Goal: Transaction & Acquisition: Purchase product/service

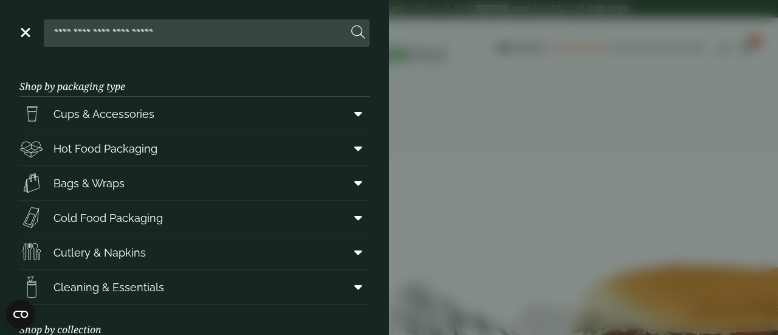
click at [16, 32] on header "Close" at bounding box center [194, 30] width 389 height 61
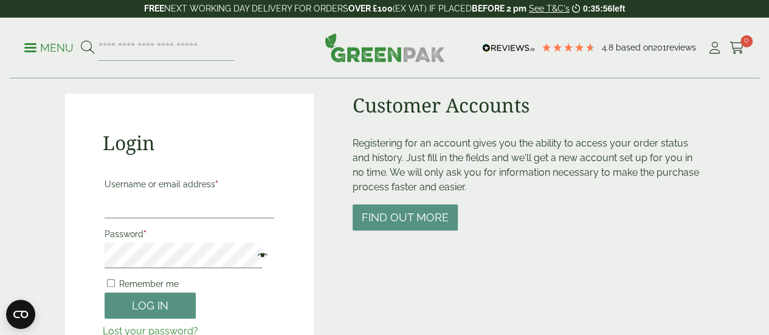
scroll to position [146, 0]
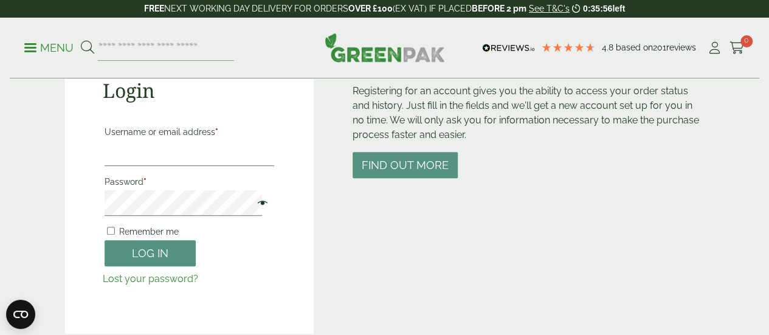
click at [232, 189] on label "Password *" at bounding box center [190, 181] width 170 height 17
click at [237, 159] on input "Username or email address *" at bounding box center [190, 153] width 170 height 26
type input "**********"
click at [252, 206] on span at bounding box center [260, 204] width 16 height 15
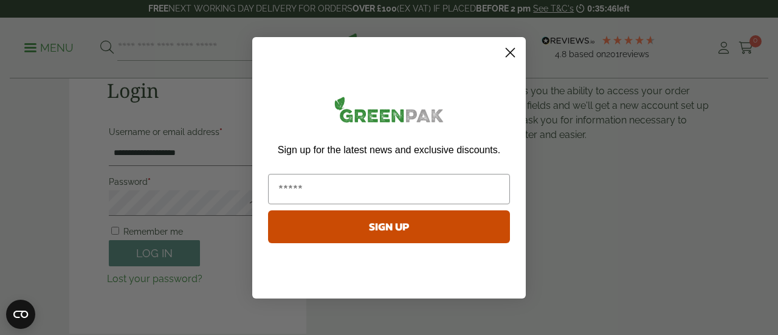
click at [502, 49] on circle "Close dialog" at bounding box center [510, 52] width 20 height 20
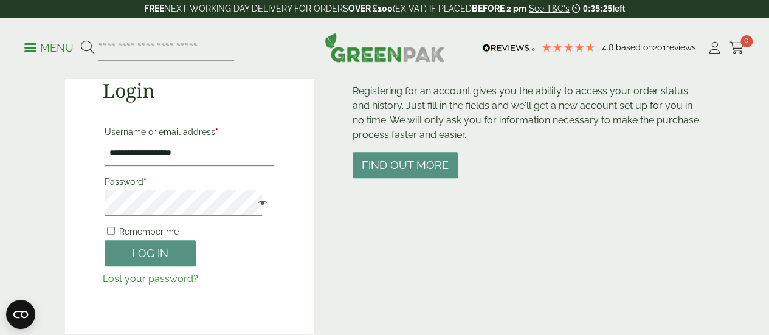
click at [164, 229] on span "Remember me" at bounding box center [149, 232] width 60 height 10
click at [156, 245] on button "Log in" at bounding box center [150, 253] width 91 height 26
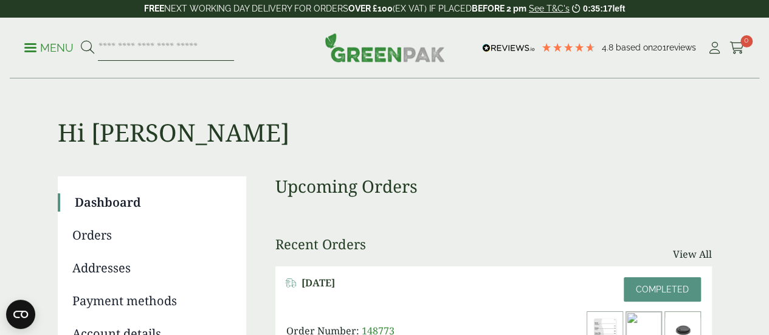
click at [151, 47] on input "search" at bounding box center [166, 48] width 136 height 26
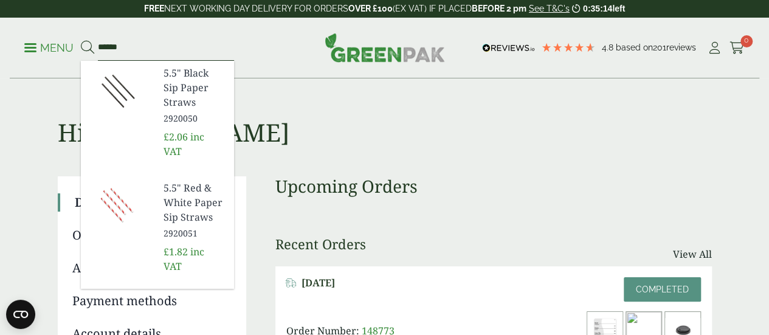
type input "******"
click at [81, 40] on button at bounding box center [87, 48] width 13 height 16
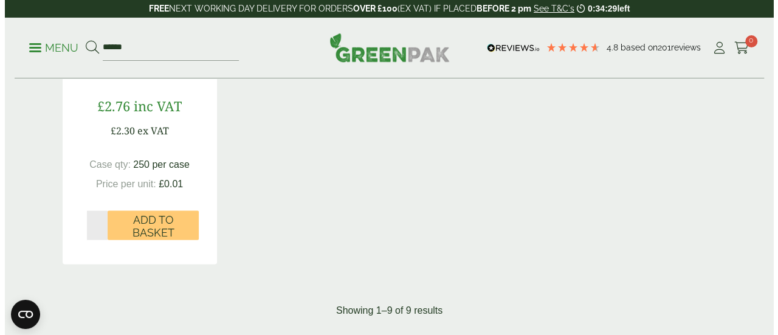
scroll to position [1224, 0]
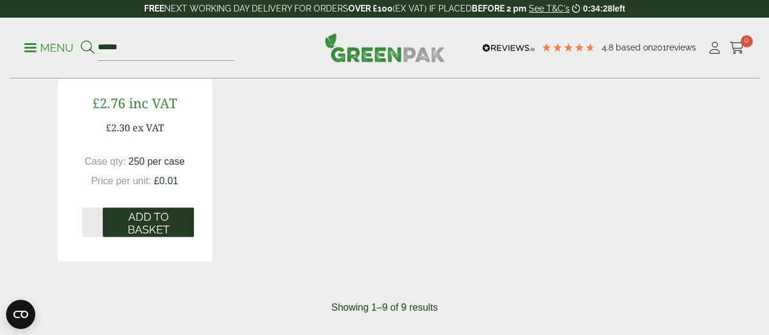
click at [145, 236] on span "Add to Basket" at bounding box center [148, 223] width 74 height 26
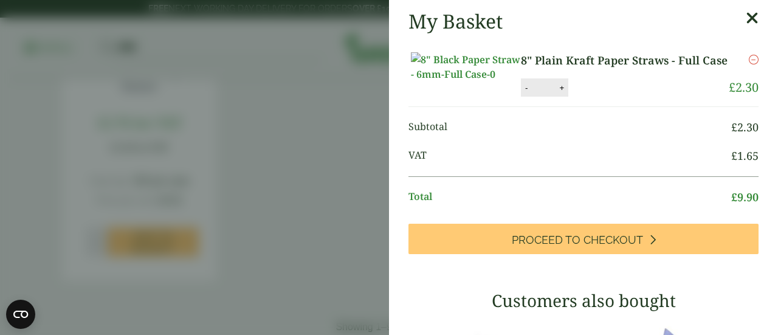
click at [539, 60] on link "8" Plain Kraft Paper Straws - Full Case" at bounding box center [624, 60] width 207 height 16
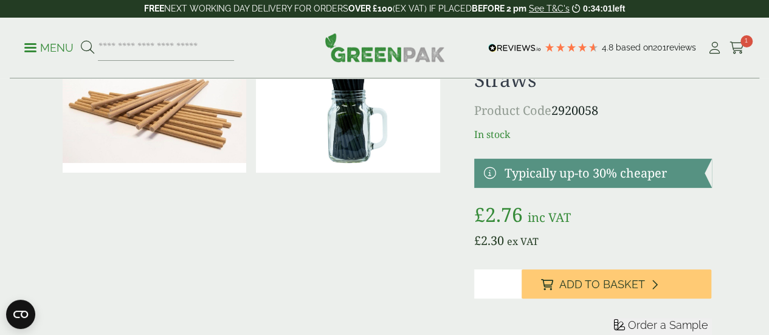
scroll to position [56, 0]
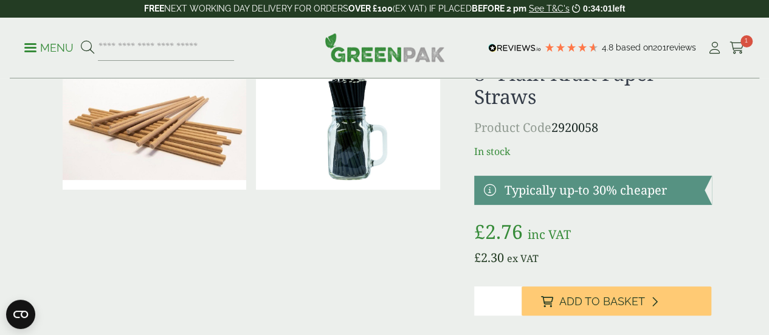
drag, startPoint x: 778, startPoint y: 59, endPoint x: 778, endPoint y: 69, distance: 9.7
click at [406, 123] on img at bounding box center [348, 128] width 184 height 123
click at [738, 39] on link "Cart 1" at bounding box center [737, 48] width 15 height 18
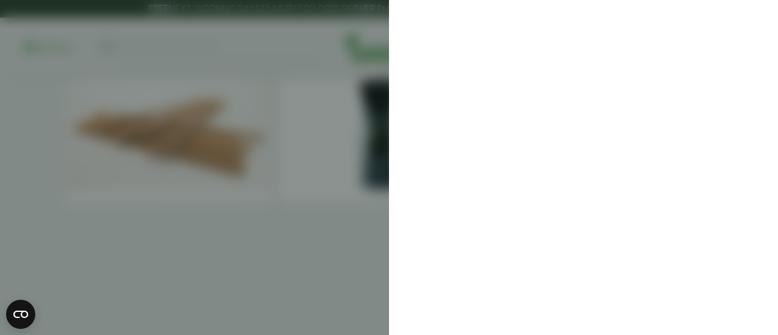
click at [323, 192] on aside at bounding box center [389, 167] width 778 height 335
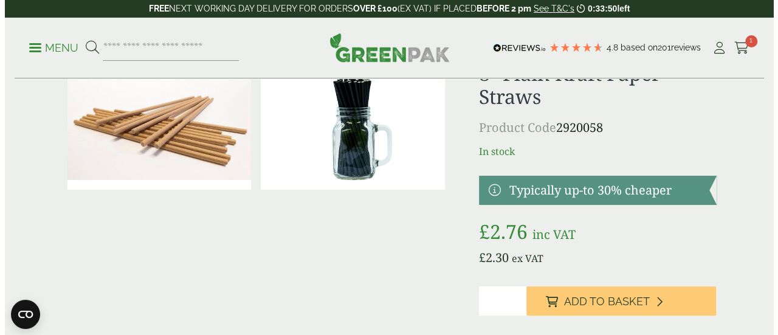
scroll to position [0, 0]
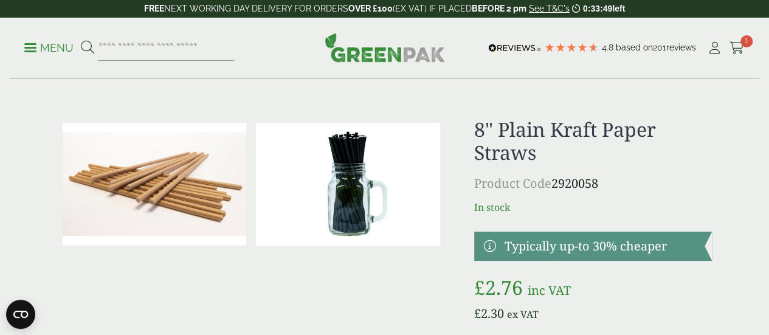
click at [68, 44] on p "Menu" at bounding box center [48, 48] width 49 height 15
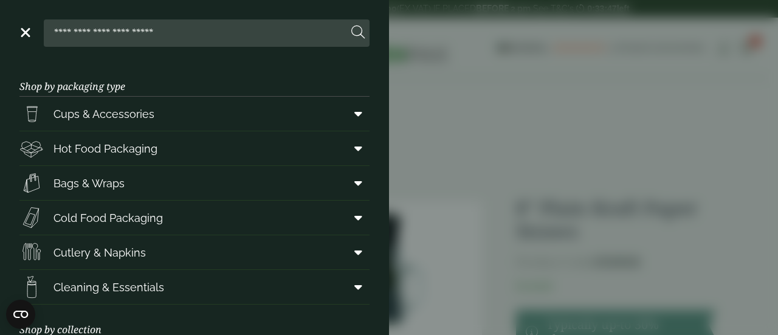
scroll to position [12, 0]
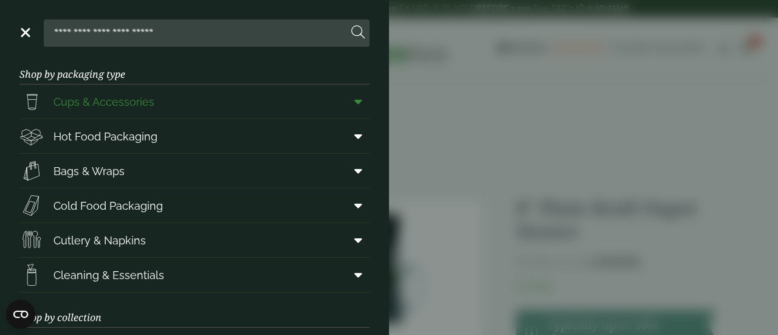
click at [309, 99] on link "Cups & Accessories" at bounding box center [194, 102] width 350 height 34
click at [354, 102] on icon at bounding box center [358, 101] width 8 height 12
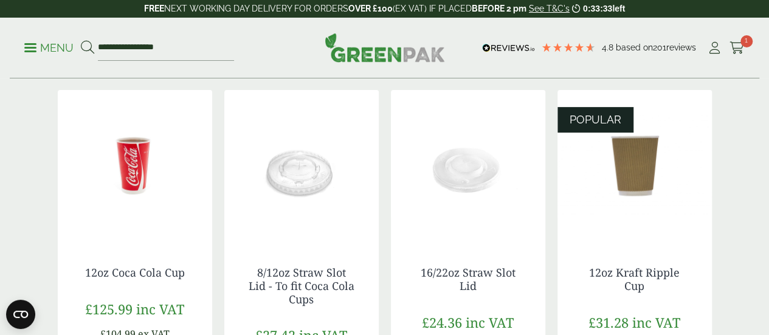
scroll to position [50, 0]
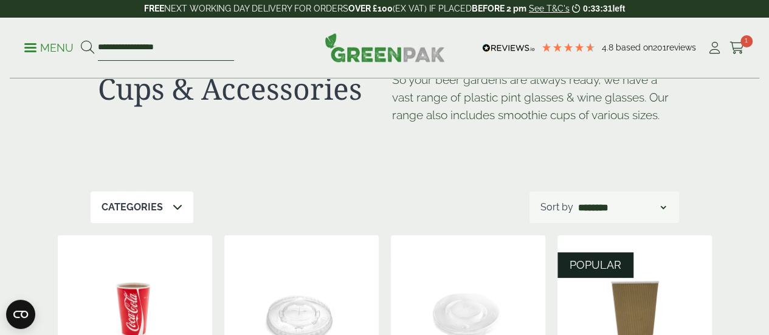
drag, startPoint x: 247, startPoint y: 50, endPoint x: 0, endPoint y: 48, distance: 247.5
click at [0, 48] on div "**********" at bounding box center [384, 48] width 769 height 61
type input "******"
click at [81, 40] on button at bounding box center [87, 48] width 13 height 16
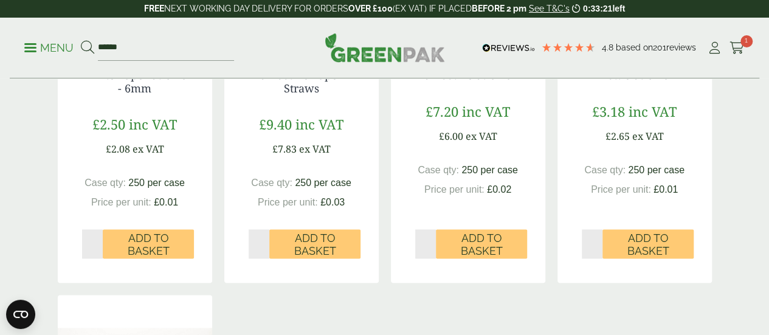
scroll to position [798, 0]
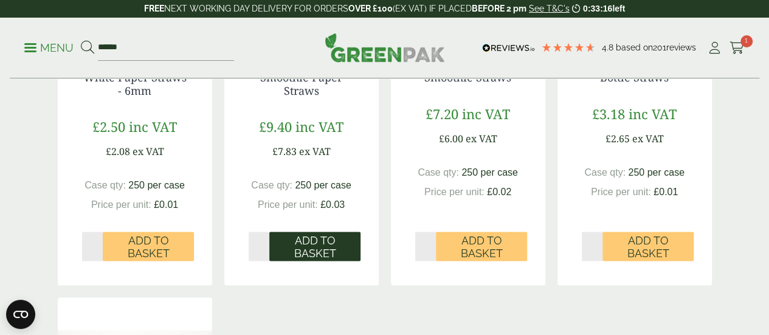
click at [319, 260] on span "Add to Basket" at bounding box center [315, 247] width 74 height 26
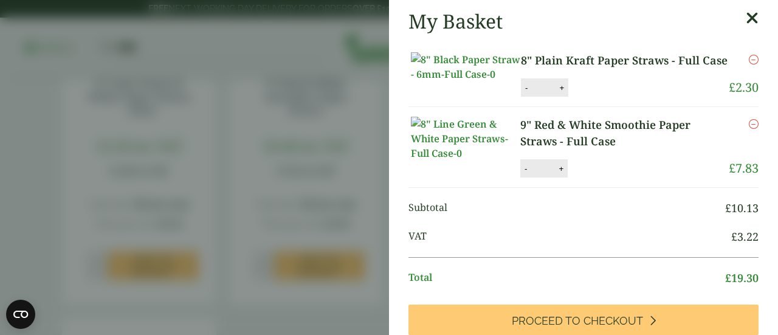
click at [746, 19] on icon at bounding box center [752, 18] width 13 height 17
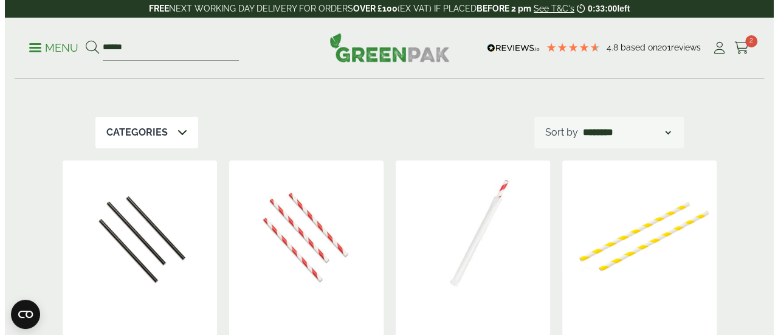
scroll to position [0, 0]
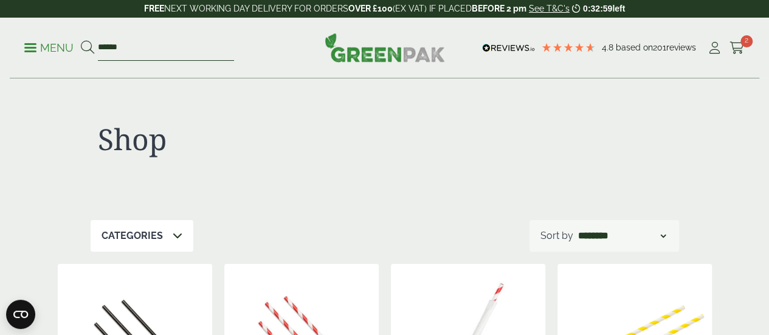
drag, startPoint x: 197, startPoint y: 43, endPoint x: 0, endPoint y: 92, distance: 203.0
click at [29, 40] on ul "Menu ******" at bounding box center [129, 48] width 210 height 26
click at [29, 57] on ul "Menu ******" at bounding box center [129, 48] width 210 height 26
click at [30, 51] on link "Menu" at bounding box center [48, 47] width 49 height 12
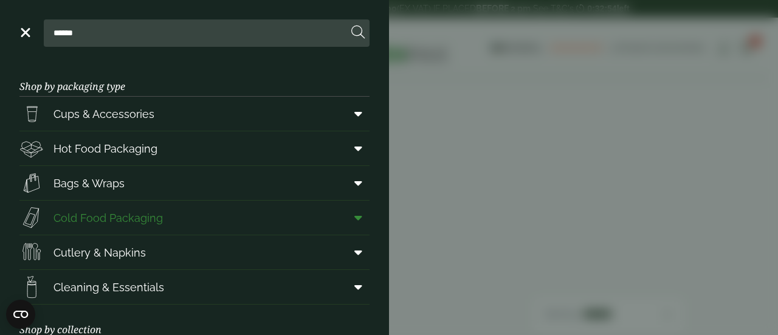
click at [359, 218] on span at bounding box center [355, 217] width 27 height 23
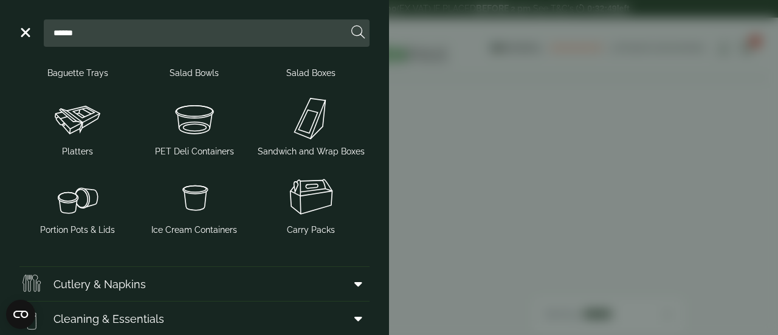
scroll to position [224, 0]
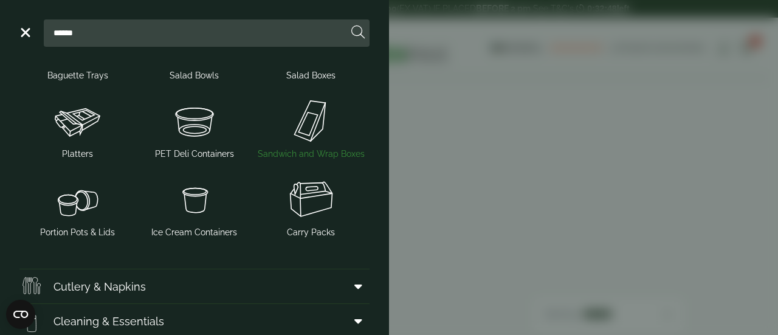
click at [300, 138] on img at bounding box center [311, 121] width 107 height 49
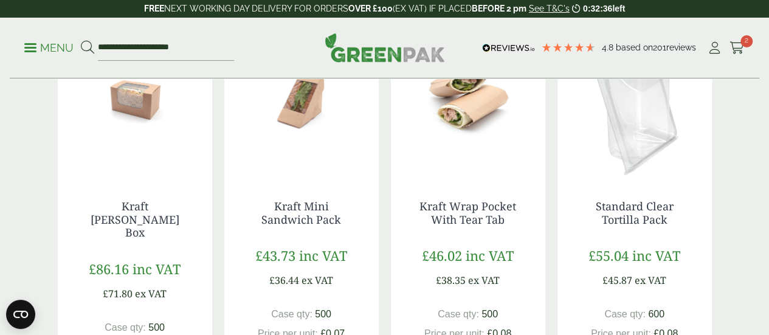
scroll to position [1097, 0]
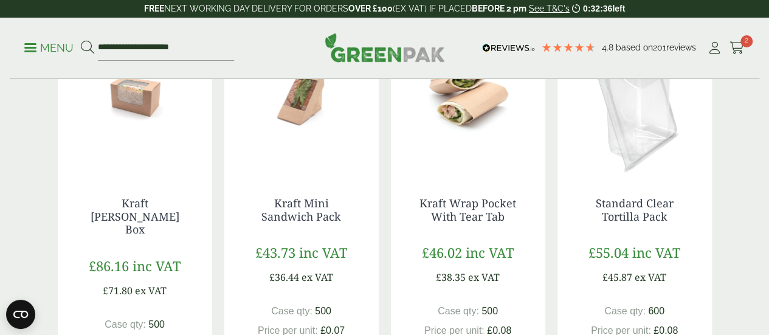
drag, startPoint x: 778, startPoint y: 54, endPoint x: 778, endPoint y: 216, distance: 162.3
click at [293, 223] on link "Kraft Mini Sandwich Pack" at bounding box center [301, 209] width 80 height 28
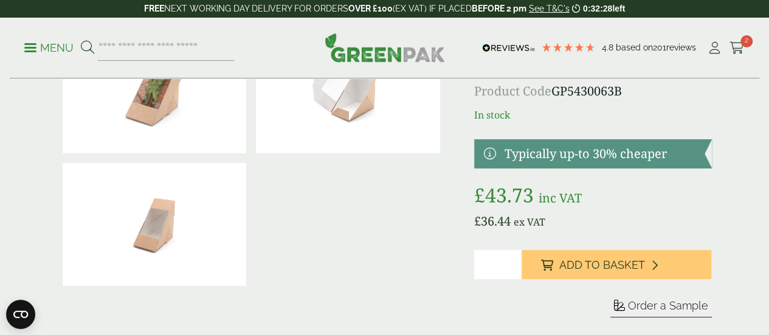
scroll to position [64, 0]
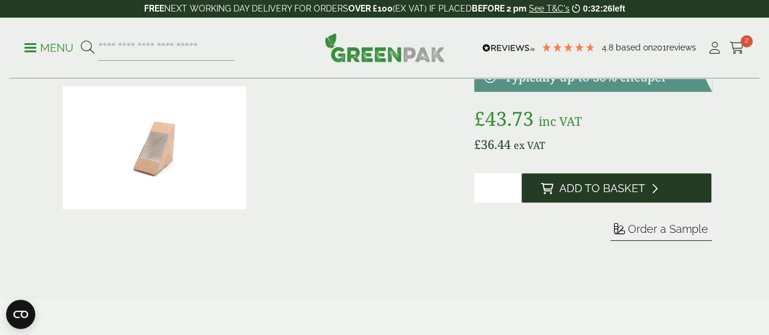
click at [645, 195] on span "Add to Basket" at bounding box center [602, 188] width 86 height 13
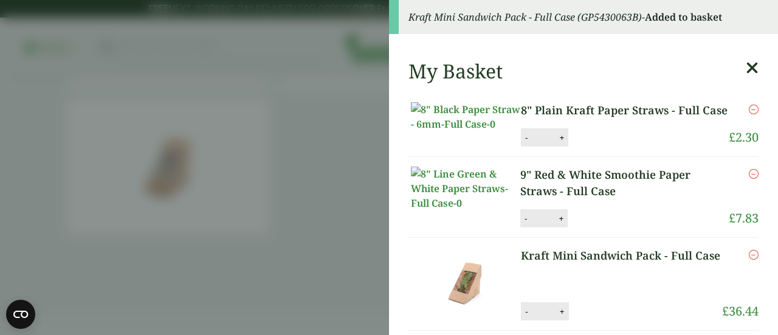
click at [746, 65] on icon at bounding box center [752, 68] width 13 height 17
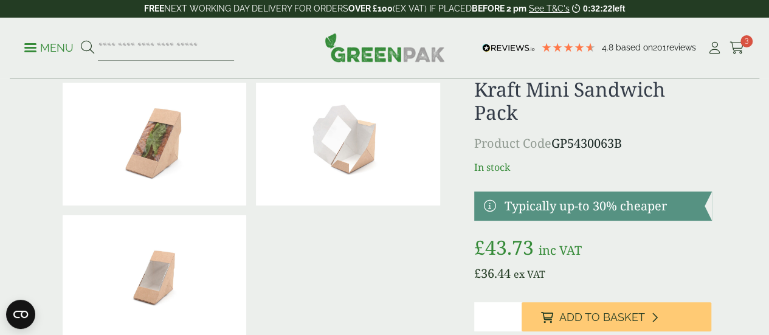
scroll to position [0, 0]
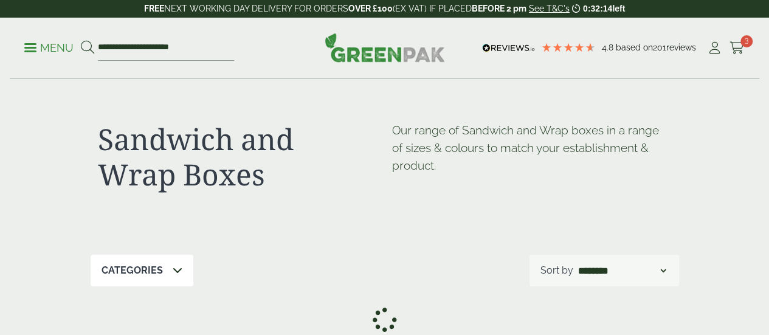
click at [38, 49] on p "Menu" at bounding box center [48, 48] width 49 height 15
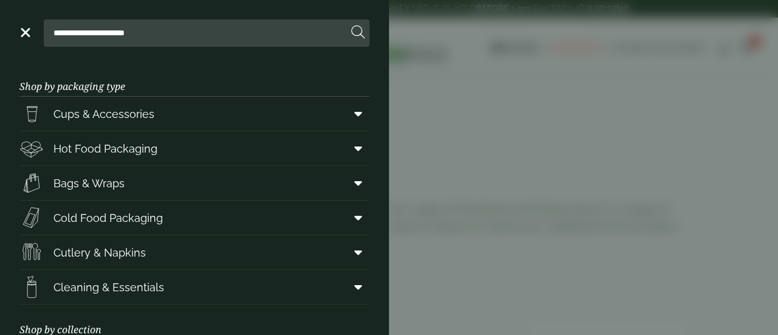
scroll to position [621, 0]
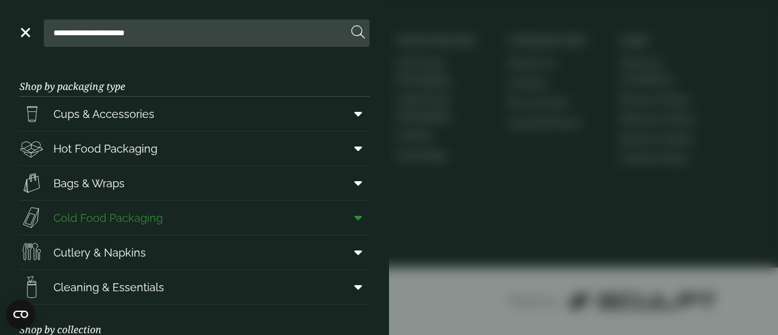
click at [354, 212] on icon at bounding box center [358, 218] width 8 height 12
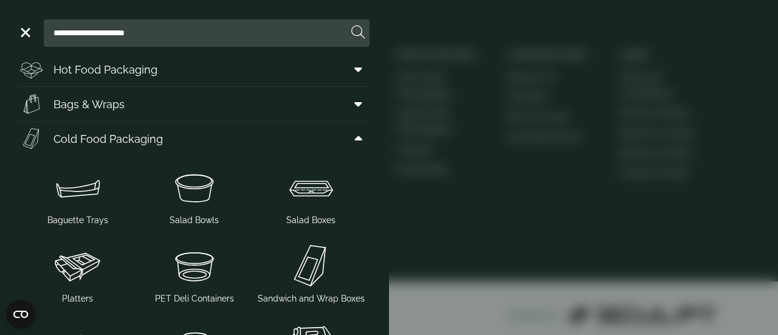
scroll to position [0, 0]
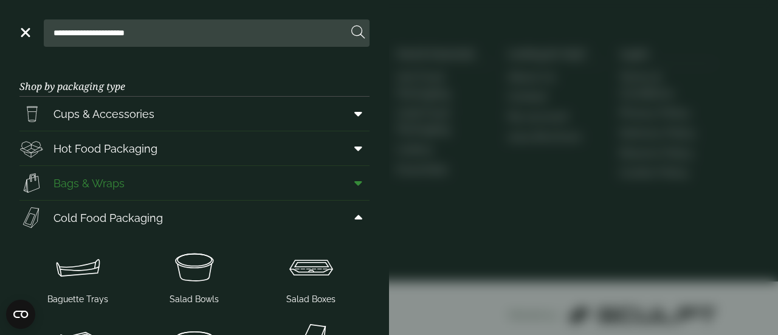
click at [311, 180] on link "Bags & Wraps" at bounding box center [194, 183] width 350 height 34
click at [354, 185] on icon at bounding box center [358, 183] width 8 height 12
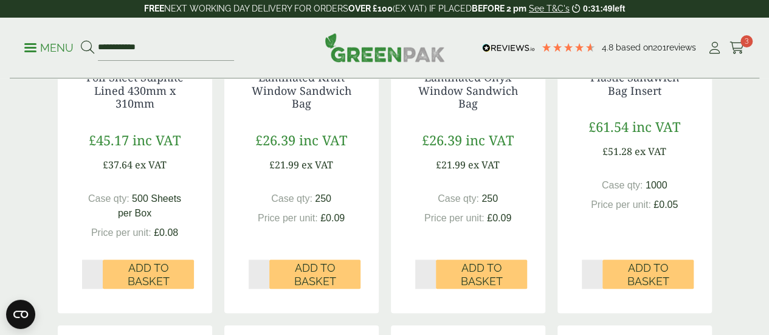
scroll to position [449, 0]
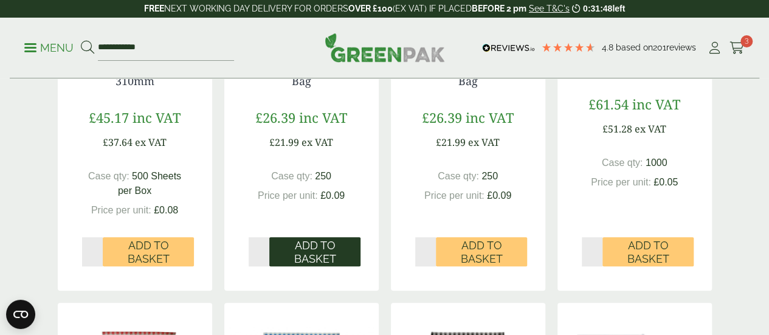
click at [318, 257] on span "Add to Basket" at bounding box center [315, 252] width 74 height 26
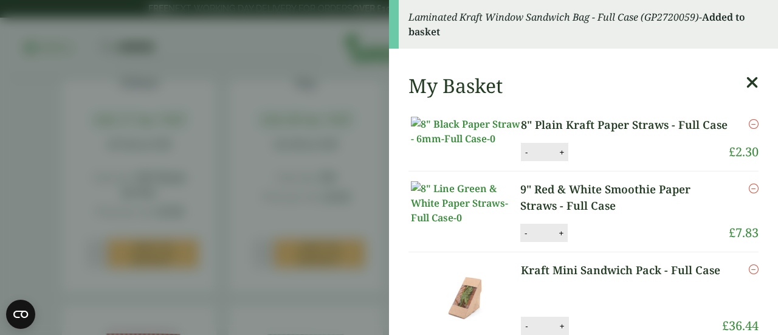
click at [746, 77] on icon at bounding box center [752, 82] width 13 height 17
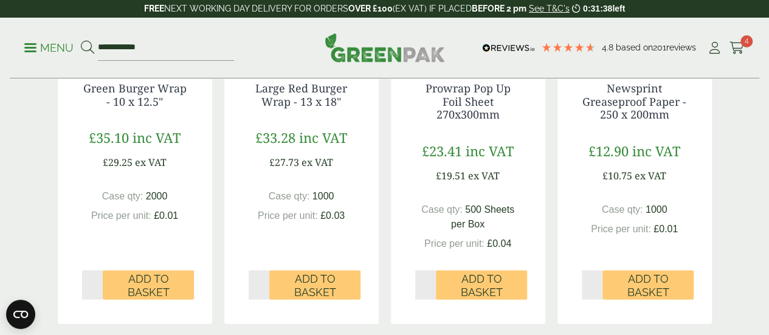
scroll to position [1430, 0]
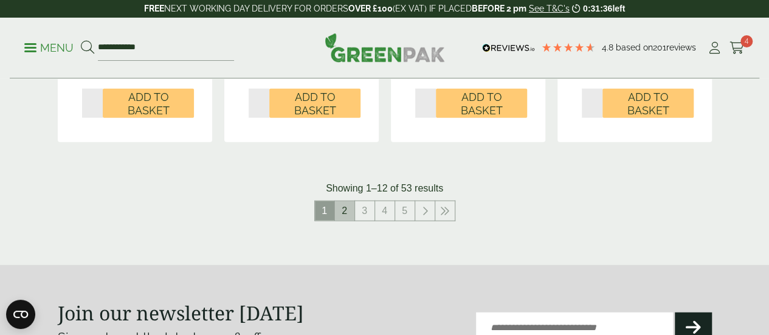
click at [339, 210] on link "2" at bounding box center [344, 210] width 19 height 19
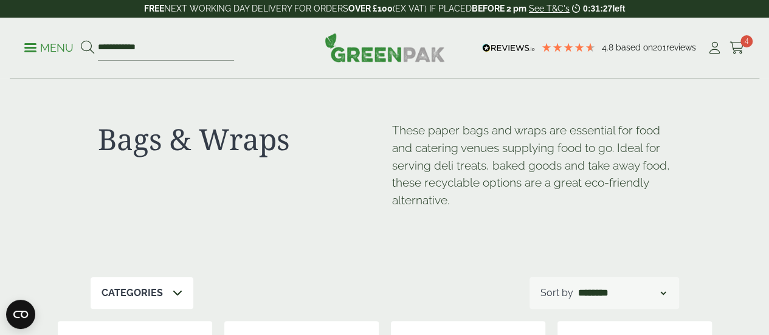
click at [30, 49] on p "Menu" at bounding box center [48, 48] width 49 height 15
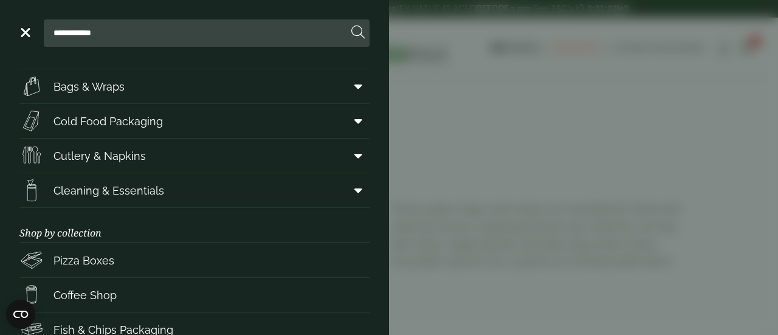
scroll to position [95, 0]
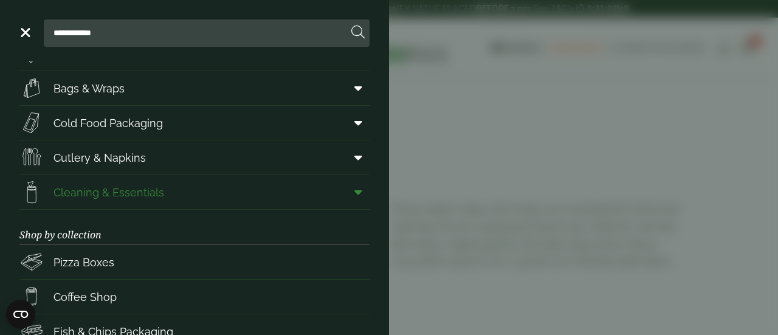
click at [354, 190] on icon at bounding box center [358, 192] width 8 height 12
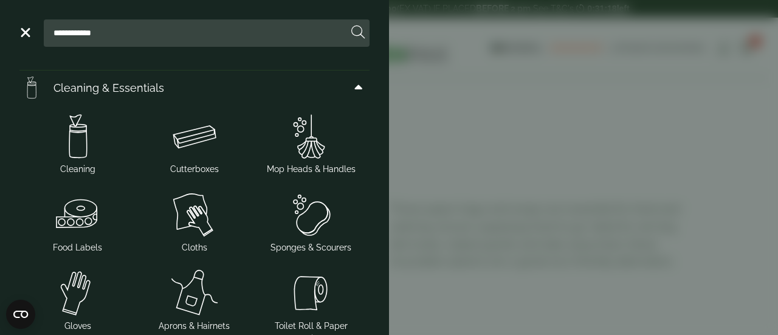
scroll to position [201, 0]
click at [200, 133] on img at bounding box center [194, 135] width 107 height 49
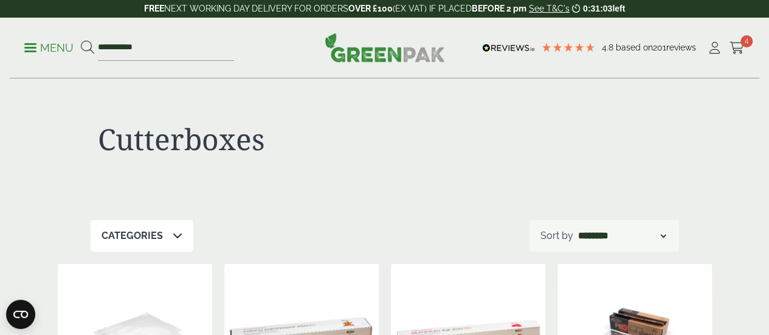
click at [36, 43] on p "Menu" at bounding box center [48, 48] width 49 height 15
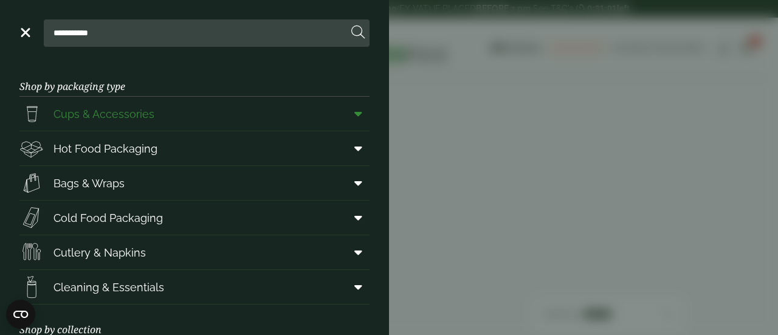
click at [282, 121] on link "Cups & Accessories" at bounding box center [194, 114] width 350 height 34
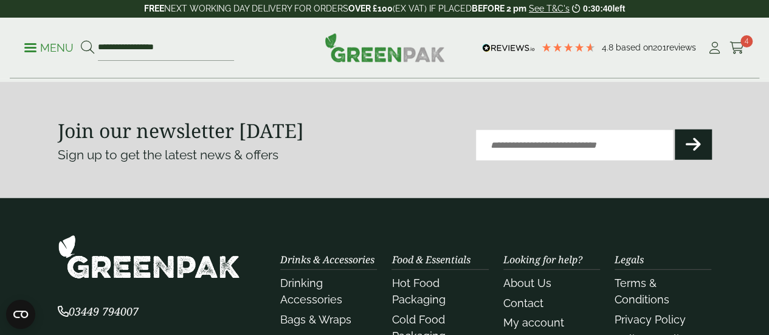
scroll to position [1379, 0]
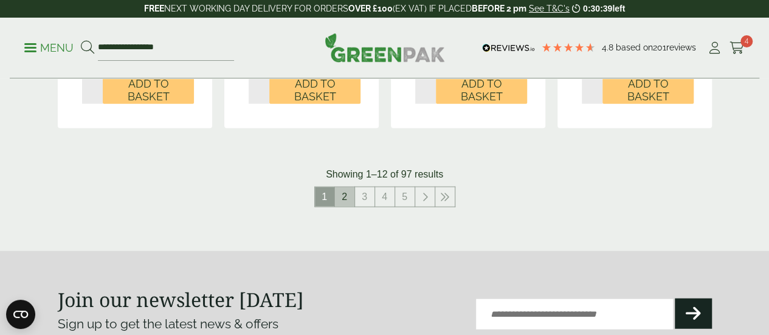
click at [350, 207] on link "2" at bounding box center [344, 196] width 19 height 19
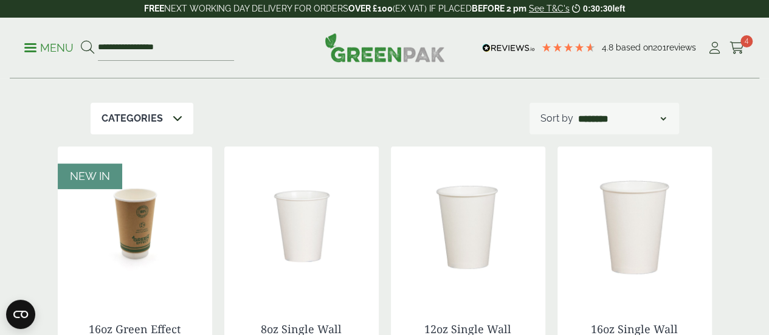
scroll to position [128, 0]
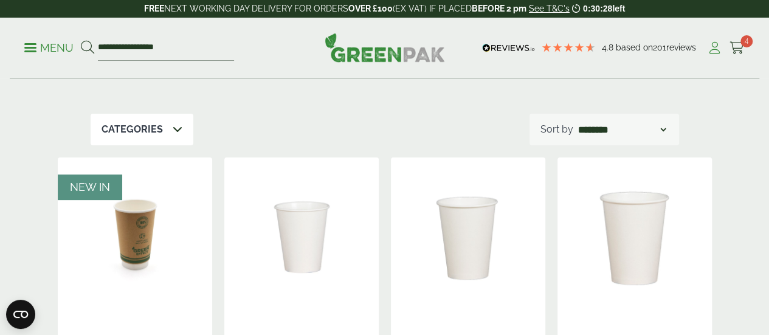
click at [714, 49] on icon at bounding box center [714, 48] width 15 height 12
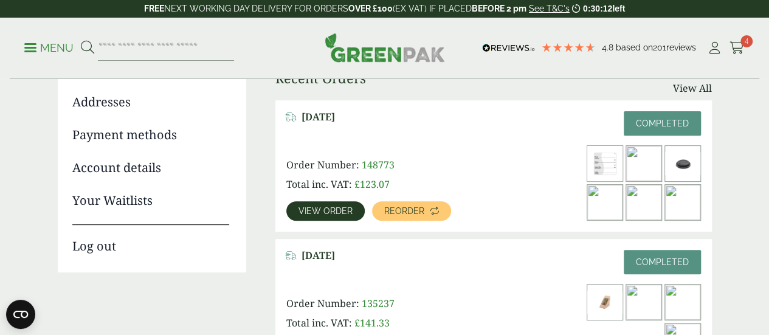
scroll to position [202, 0]
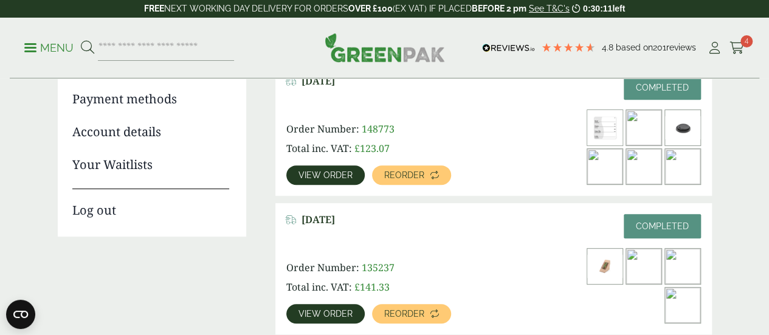
click at [677, 288] on img at bounding box center [682, 305] width 35 height 35
click at [317, 309] on span "View order" at bounding box center [326, 313] width 54 height 9
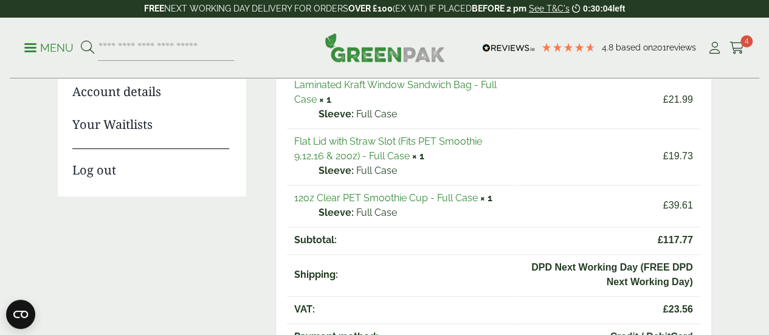
scroll to position [223, 0]
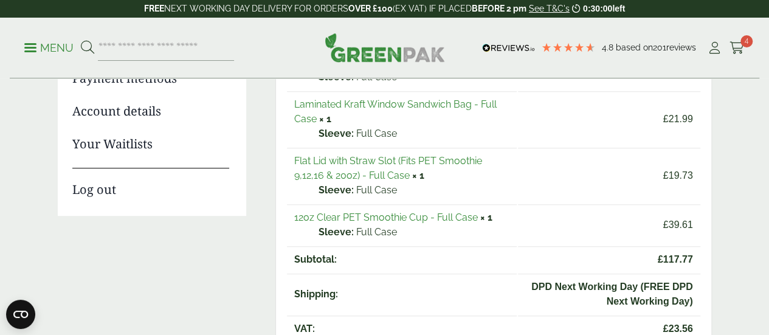
click at [437, 212] on link "12oz Clear PET Smoothie Cup - Full Case" at bounding box center [386, 218] width 184 height 12
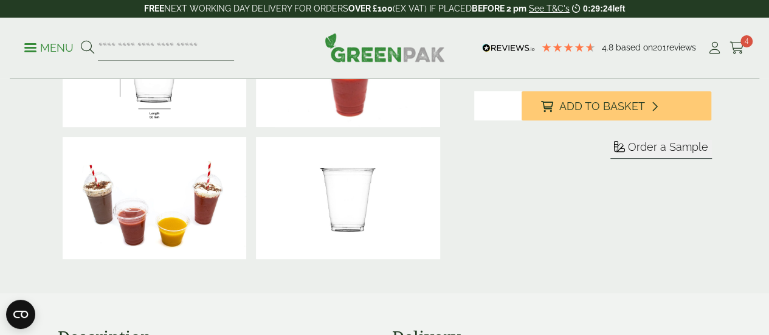
scroll to position [241, 0]
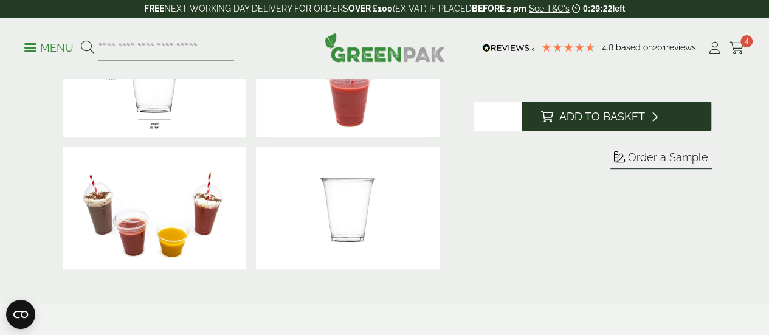
click at [645, 123] on span "Add to Basket" at bounding box center [602, 116] width 86 height 13
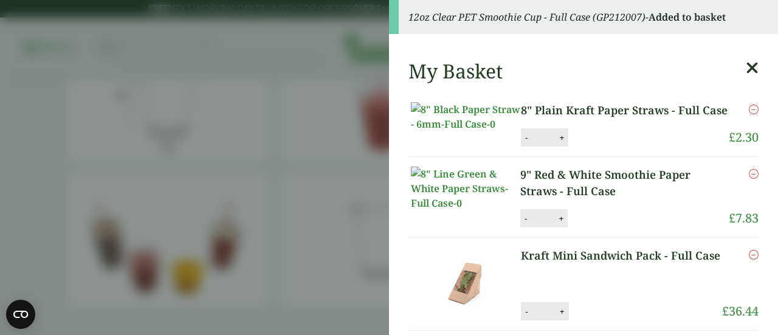
click at [746, 69] on icon at bounding box center [752, 68] width 13 height 17
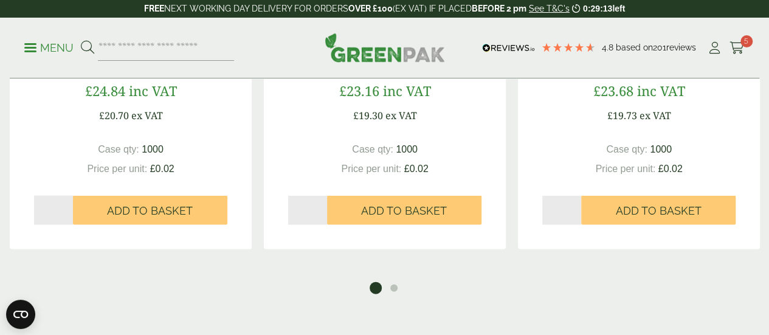
scroll to position [1218, 0]
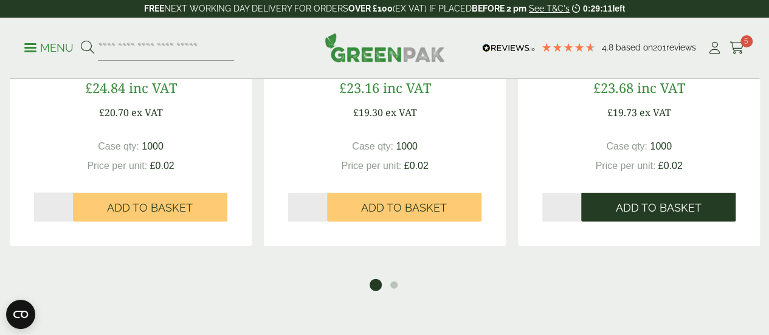
click at [700, 222] on button "Add to Basket" at bounding box center [658, 207] width 154 height 29
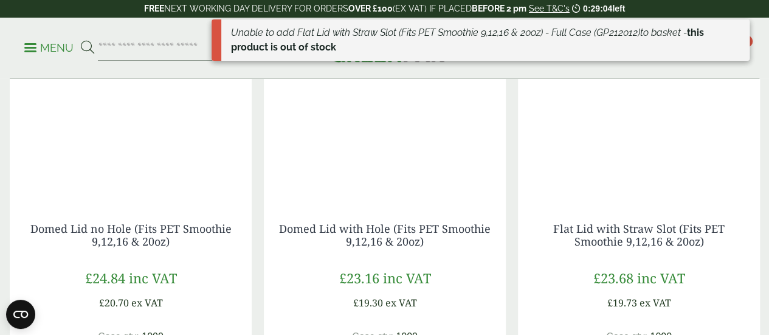
scroll to position [1011, 0]
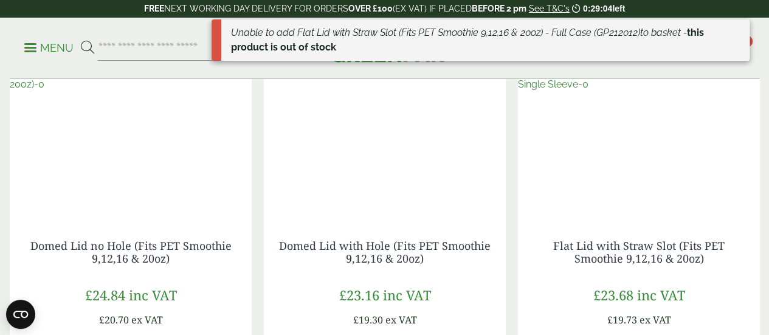
click at [674, 186] on img at bounding box center [639, 139] width 242 height 152
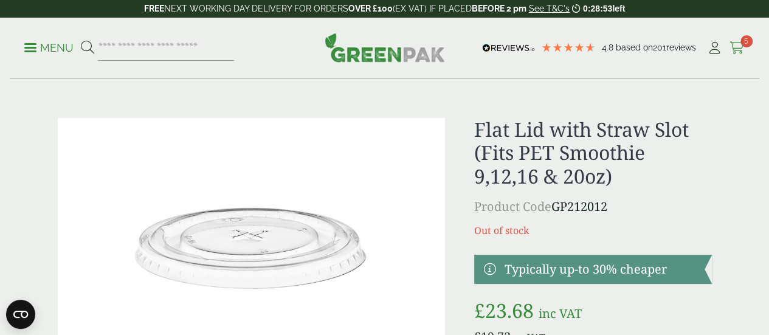
click at [735, 44] on icon at bounding box center [737, 48] width 15 height 12
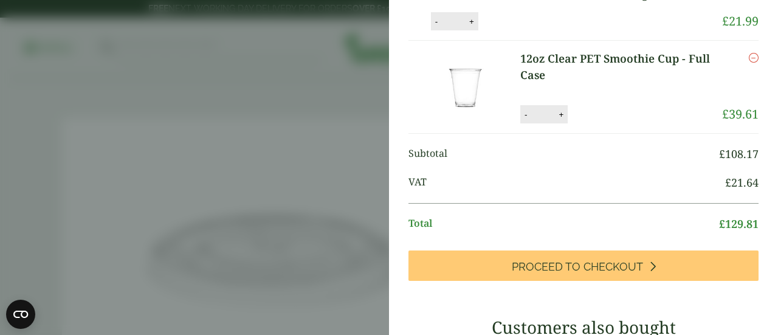
scroll to position [317, 0]
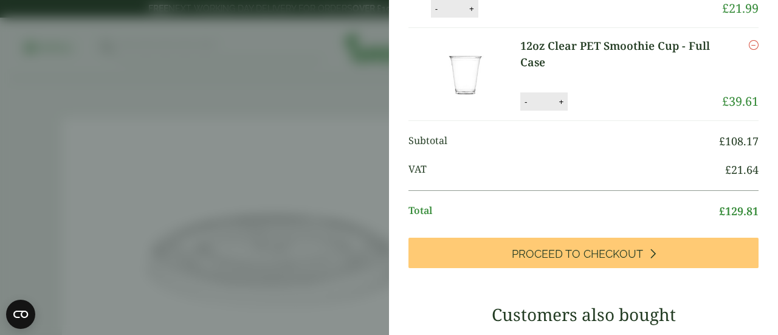
click at [749, 50] on icon "Remove this item" at bounding box center [754, 45] width 10 height 10
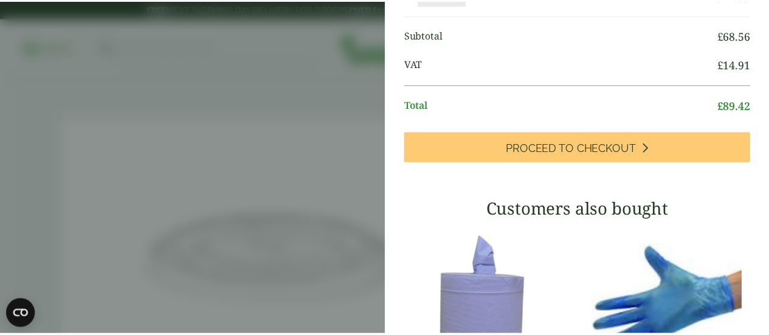
scroll to position [367, 0]
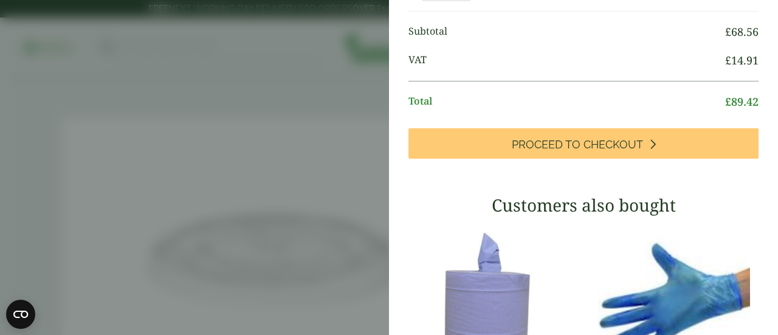
click at [295, 142] on aside "Item removed My Basket 8" Plain Kraft Paper Straws - Full Case 8" Plain Kraft P…" at bounding box center [389, 167] width 778 height 335
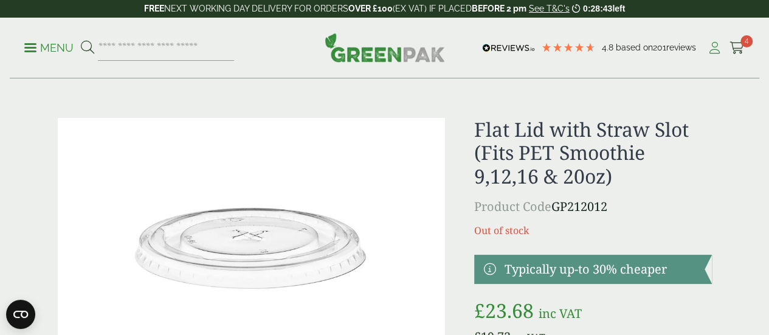
click at [720, 42] on icon at bounding box center [714, 48] width 15 height 12
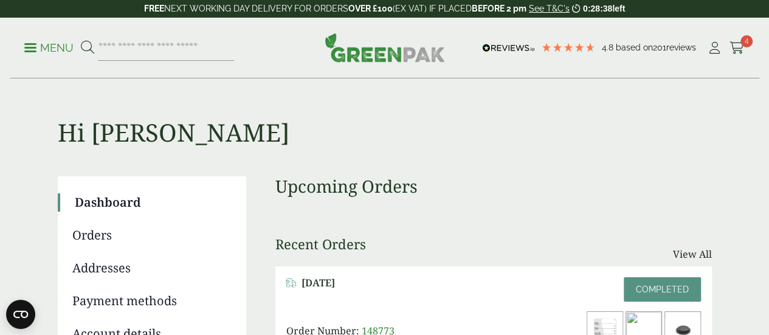
click at [112, 241] on link "Orders" at bounding box center [150, 235] width 157 height 18
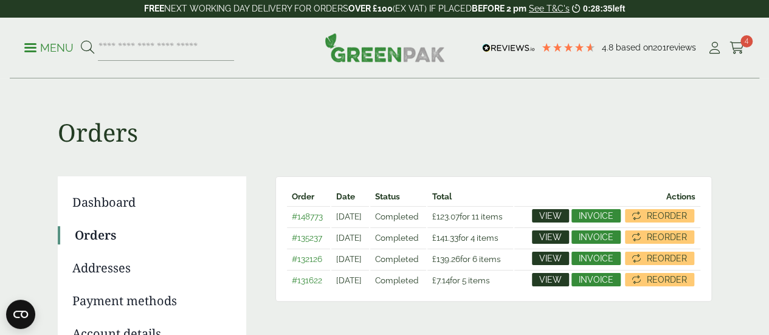
click at [111, 201] on link "Dashboard" at bounding box center [150, 202] width 157 height 18
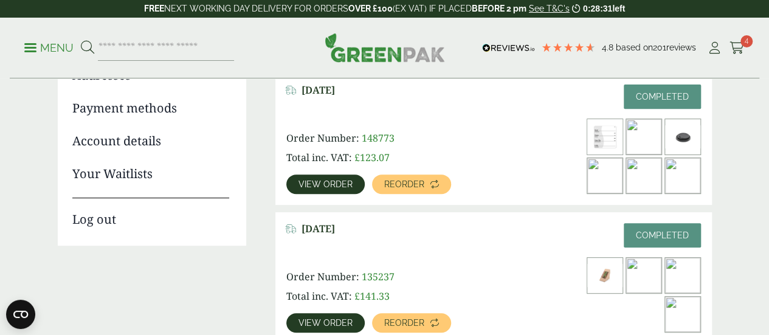
scroll to position [198, 0]
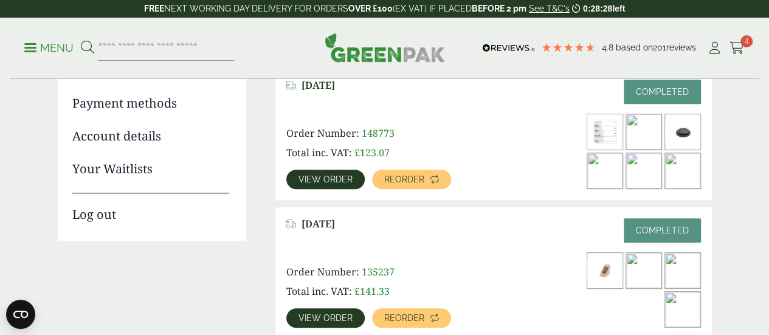
click at [336, 175] on span "View order" at bounding box center [326, 179] width 54 height 9
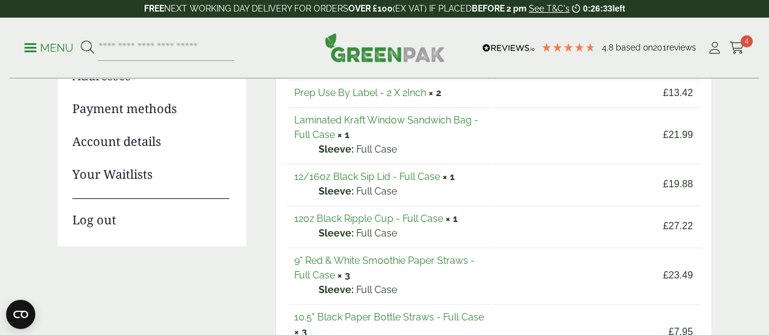
scroll to position [169, 0]
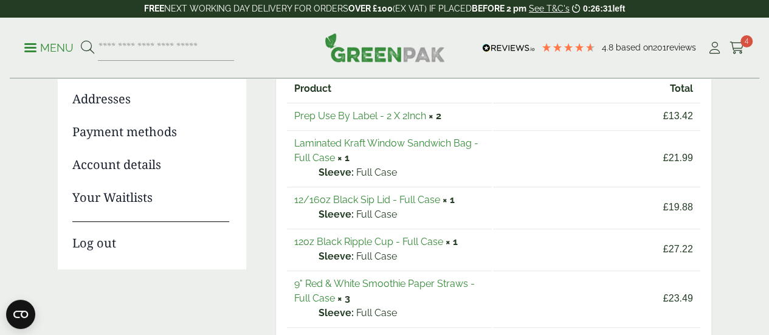
click at [383, 112] on link "Prep Use By Label - 2 X 2Inch" at bounding box center [360, 116] width 132 height 12
click at [353, 117] on link "Prep Use By Label - 2 X 2Inch" at bounding box center [360, 116] width 132 height 12
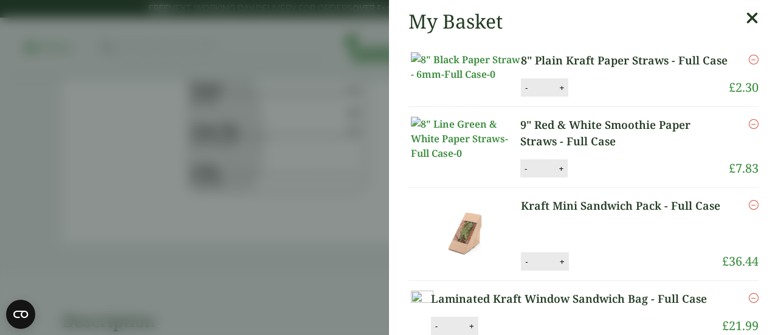
click at [746, 16] on icon at bounding box center [752, 18] width 13 height 17
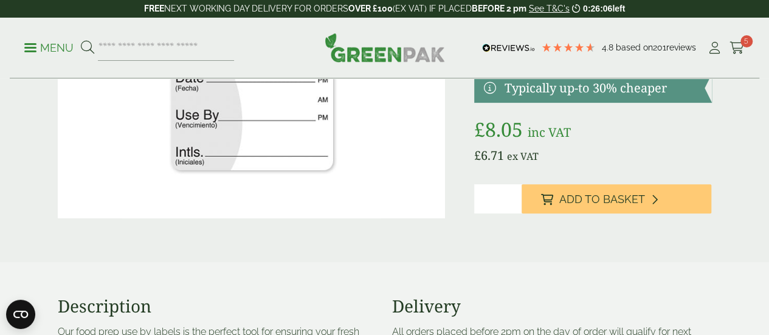
click at [725, 50] on ul "My Account Cart 5" at bounding box center [726, 48] width 38 height 18
click at [705, 54] on div "4.8 Based on 201 reviews" at bounding box center [592, 48] width 229 height 18
click at [711, 50] on icon at bounding box center [714, 48] width 15 height 12
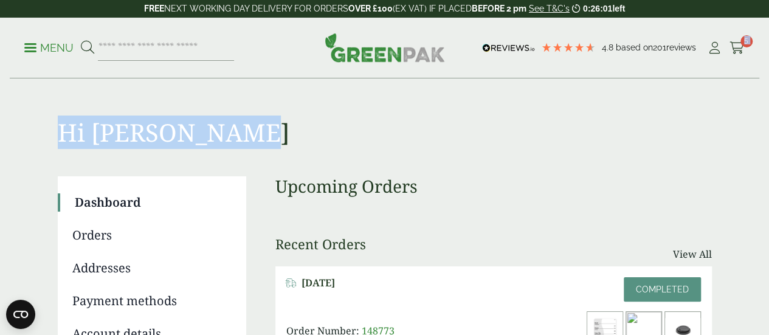
drag, startPoint x: 764, startPoint y: 54, endPoint x: 778, endPoint y: 97, distance: 44.8
click at [749, 69] on div "Menu 4.8 Based on 201 reviews My Account" at bounding box center [385, 48] width 750 height 61
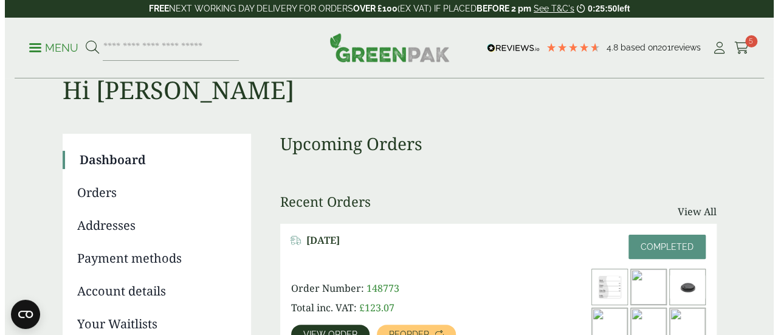
scroll to position [22, 0]
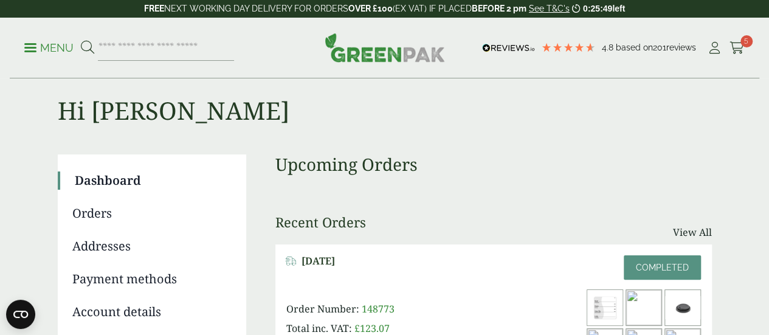
click at [29, 38] on ul "Menu" at bounding box center [129, 48] width 210 height 26
click at [30, 41] on p "Menu" at bounding box center [48, 48] width 49 height 15
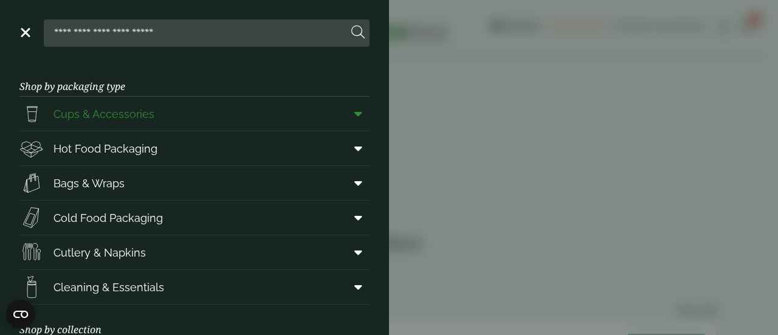
click at [354, 112] on icon at bounding box center [358, 114] width 8 height 12
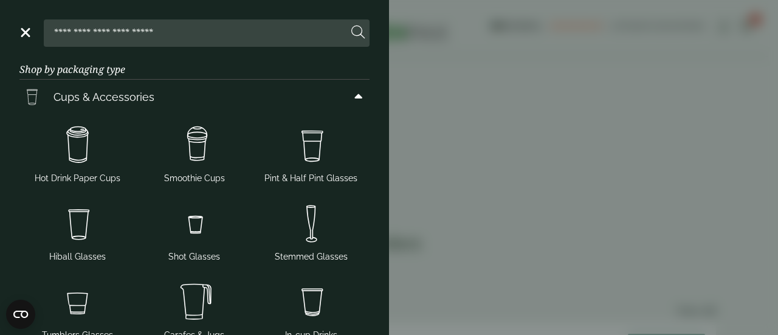
scroll to position [13, 0]
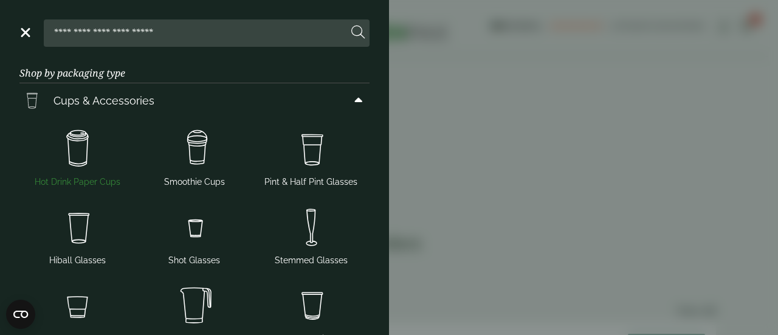
click at [95, 178] on span "Hot Drink Paper Cups" at bounding box center [78, 182] width 86 height 13
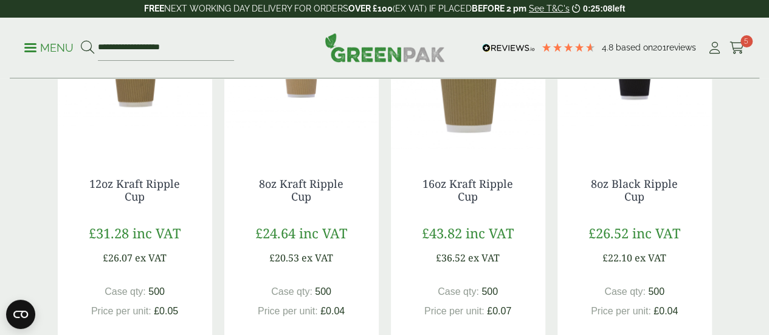
scroll to position [180, 0]
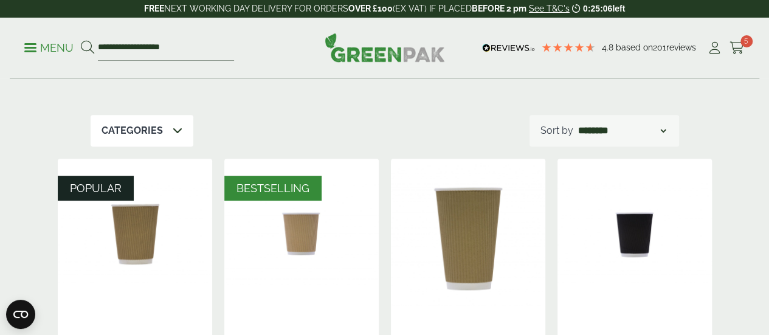
click at [178, 137] on span at bounding box center [178, 130] width 10 height 15
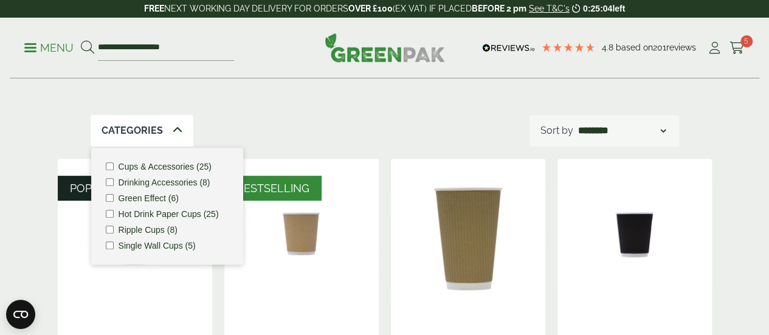
click at [457, 105] on div "Hot Drink Paper Cups We supply a wide variety of sustainably sourced paper cups…" at bounding box center [385, 7] width 589 height 216
click at [438, 142] on div "Categories Cups & Accessories (25) Drinking Accessories (8) Green Effect (6) Ho…" at bounding box center [385, 131] width 589 height 32
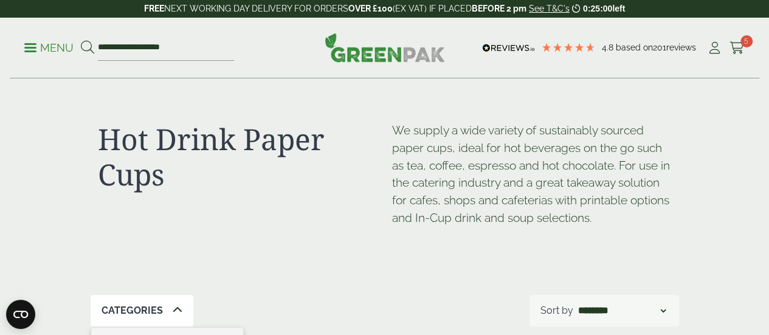
scroll to position [293, 0]
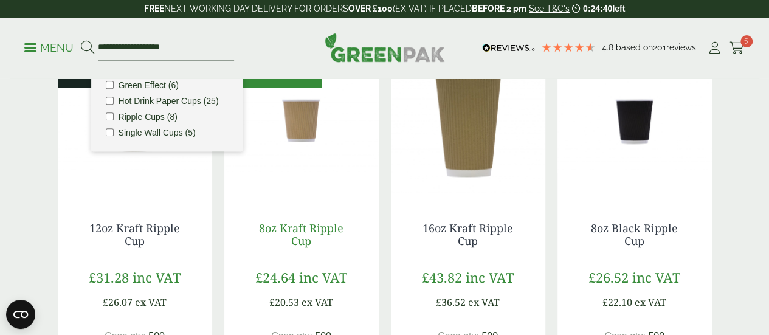
click at [309, 249] on link "8oz Kraft Ripple Cup" at bounding box center [301, 235] width 85 height 28
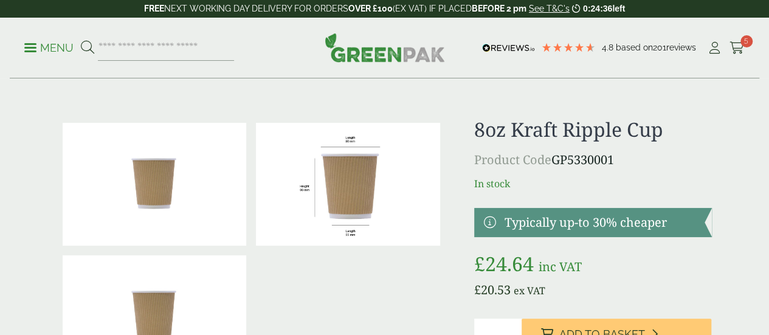
scroll to position [195, 0]
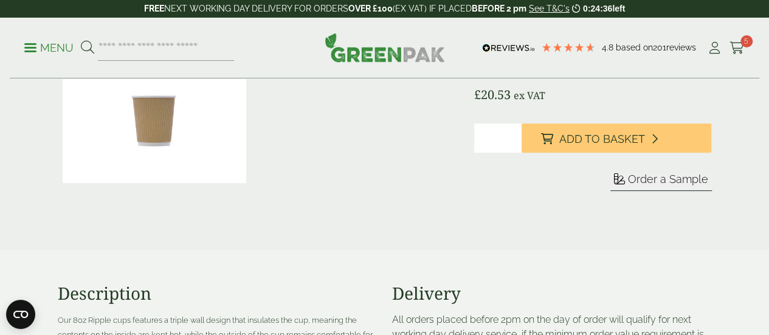
drag, startPoint x: 778, startPoint y: 47, endPoint x: 775, endPoint y: 73, distance: 26.3
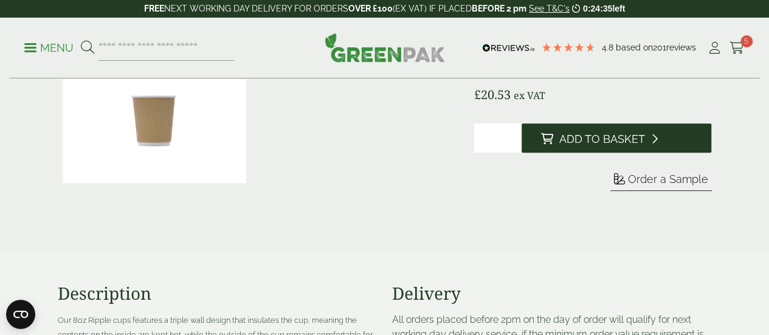
click at [680, 145] on button "Add to Basket" at bounding box center [617, 137] width 190 height 29
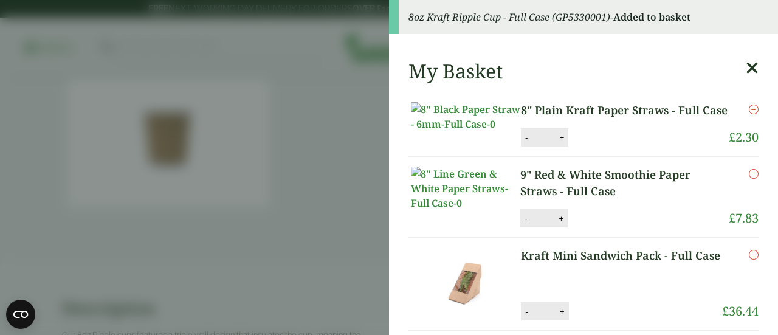
click at [746, 66] on icon at bounding box center [752, 68] width 13 height 17
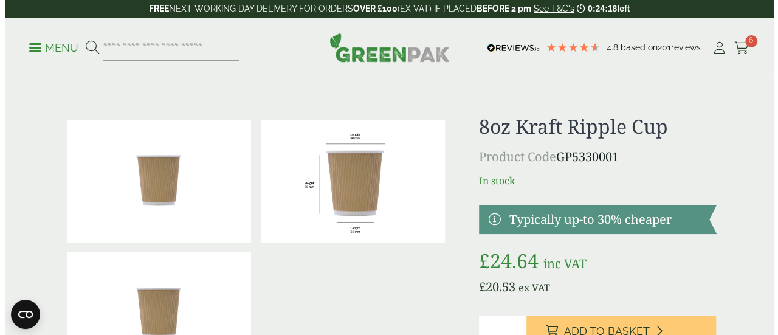
scroll to position [0, 0]
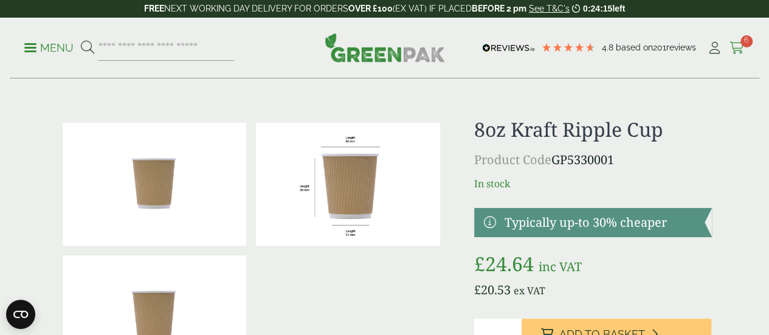
click at [734, 46] on icon at bounding box center [737, 48] width 15 height 12
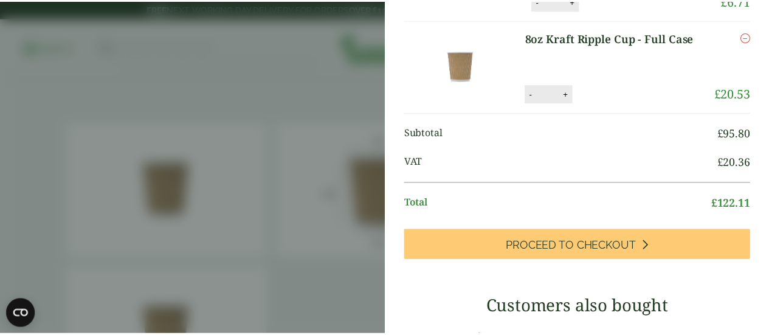
scroll to position [459, 0]
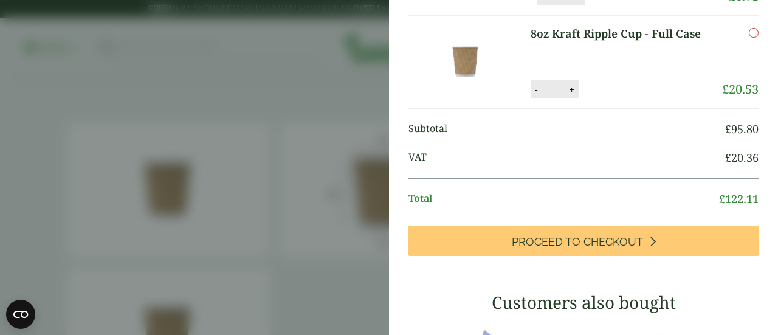
click at [347, 263] on aside "My Basket 8" Plain Kraft Paper Straws - Full Case 8" Plain Kraft Paper Straws -…" at bounding box center [389, 167] width 778 height 335
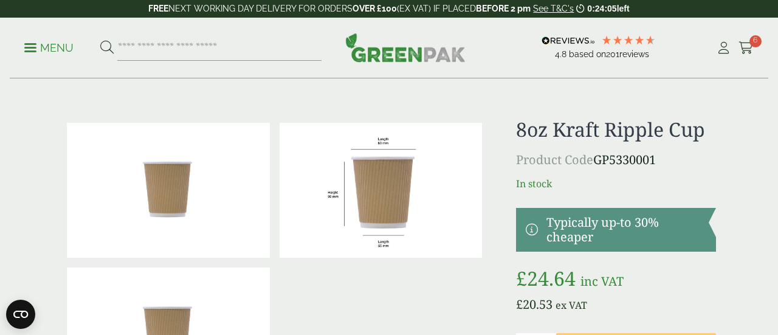
scroll to position [456, 0]
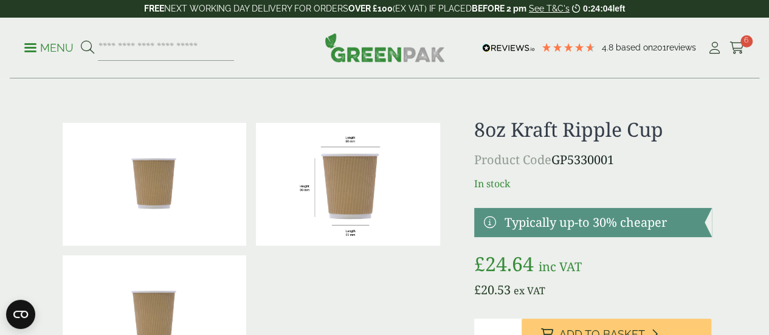
click at [33, 44] on link "Menu" at bounding box center [48, 47] width 49 height 12
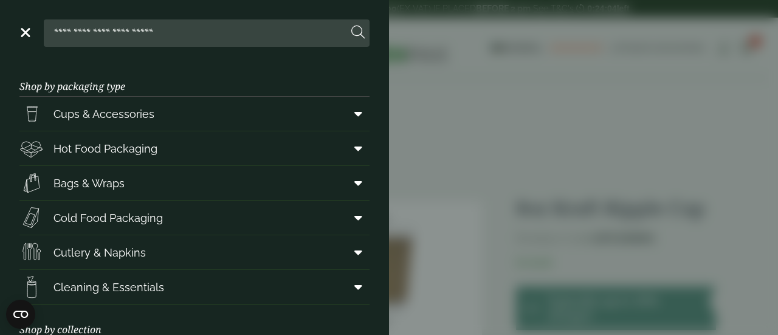
scroll to position [459, 0]
click at [354, 257] on icon at bounding box center [358, 252] width 8 height 12
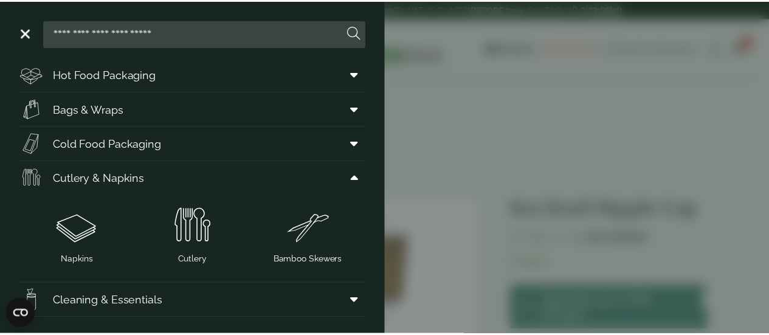
scroll to position [73, 0]
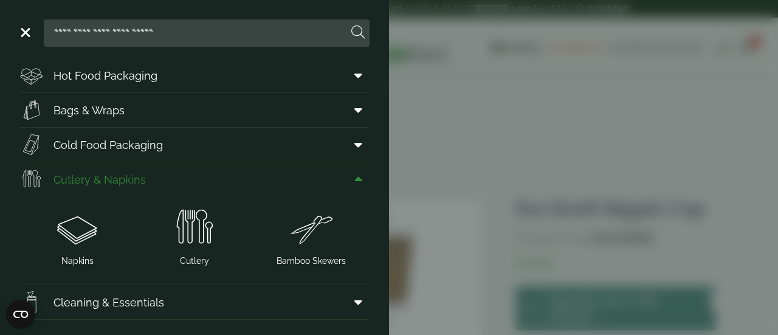
click at [353, 170] on span at bounding box center [355, 179] width 27 height 23
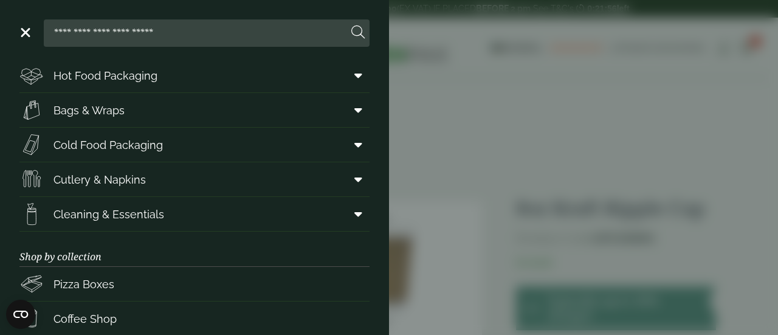
click at [564, 125] on aside "Close Shop by packaging type Cups & Accessories Hot Drink Paper Cups Smoothie C…" at bounding box center [389, 167] width 778 height 335
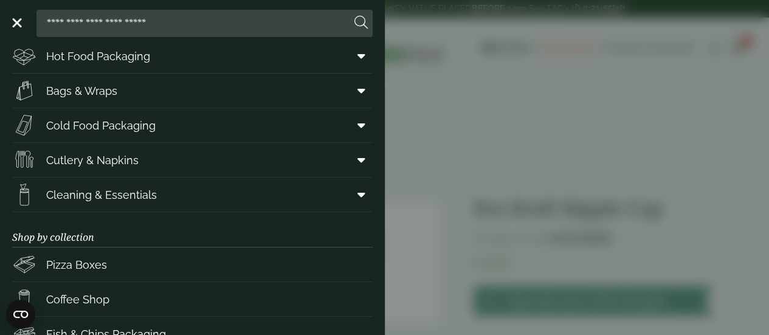
scroll to position [456, 0]
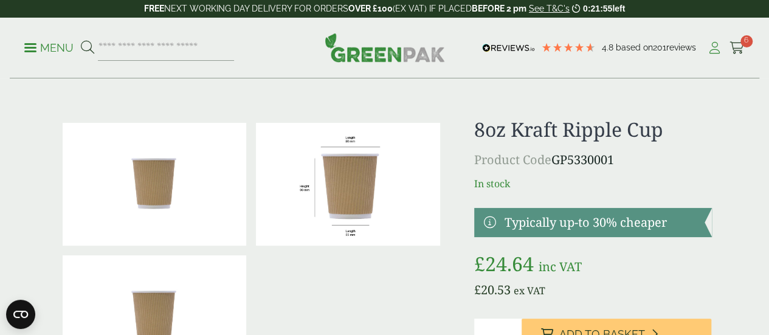
click at [708, 47] on icon at bounding box center [714, 48] width 15 height 12
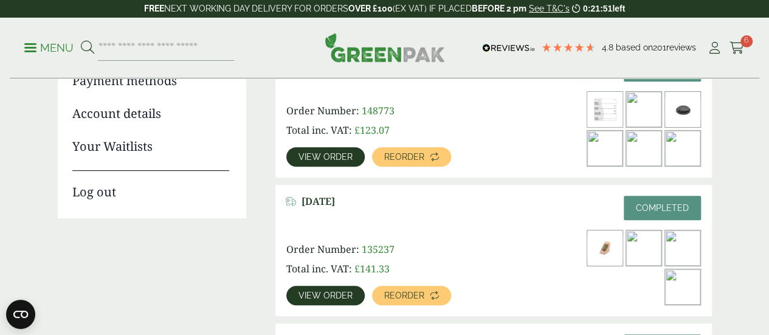
scroll to position [193, 0]
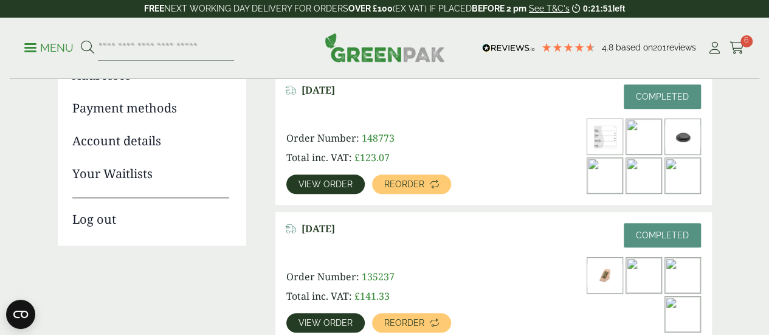
drag, startPoint x: 0, startPoint y: 0, endPoint x: 778, endPoint y: 100, distance: 783.9
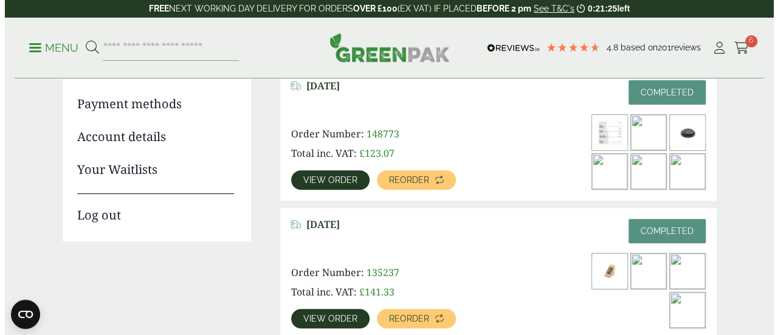
scroll to position [190, 0]
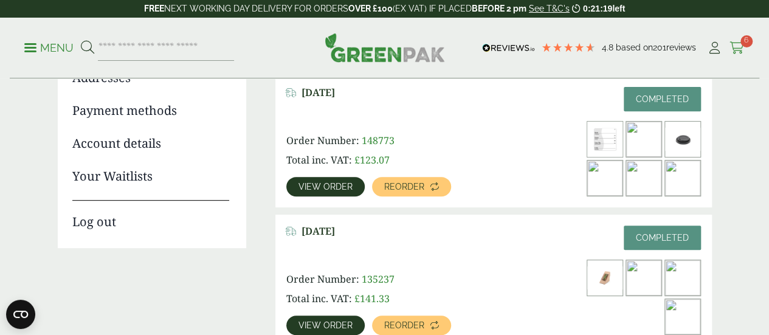
click at [744, 46] on span "6" at bounding box center [746, 41] width 12 height 12
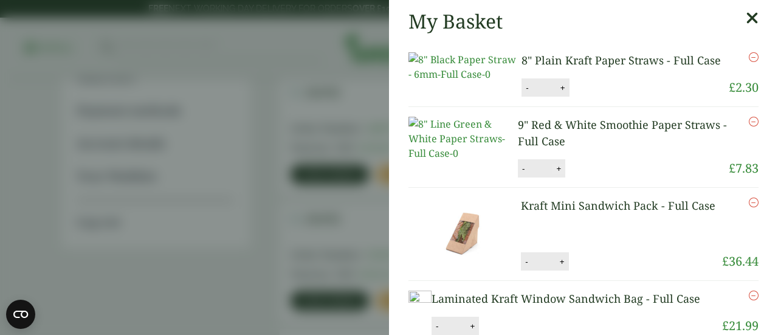
click at [557, 174] on button "+" at bounding box center [559, 169] width 12 height 10
type input "*"
click at [560, 93] on button "+" at bounding box center [563, 88] width 12 height 10
type input "*"
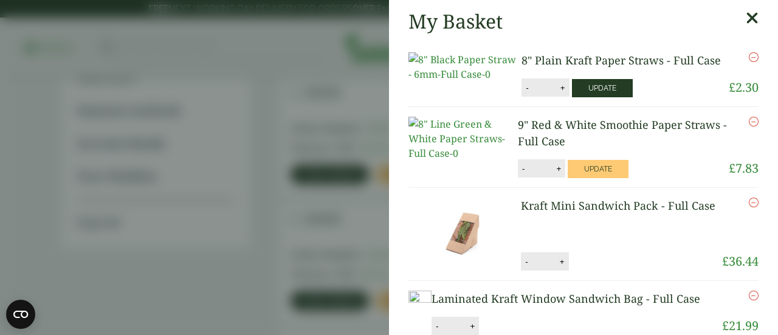
click at [598, 97] on button "Update" at bounding box center [602, 88] width 61 height 18
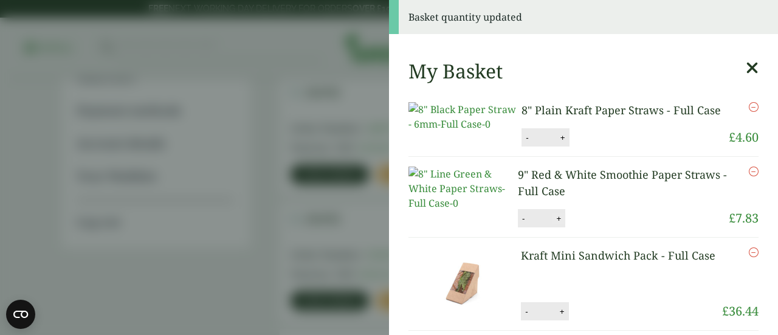
click at [561, 224] on button "+" at bounding box center [559, 218] width 12 height 10
type input "*"
click at [588, 228] on button "Update" at bounding box center [598, 219] width 61 height 18
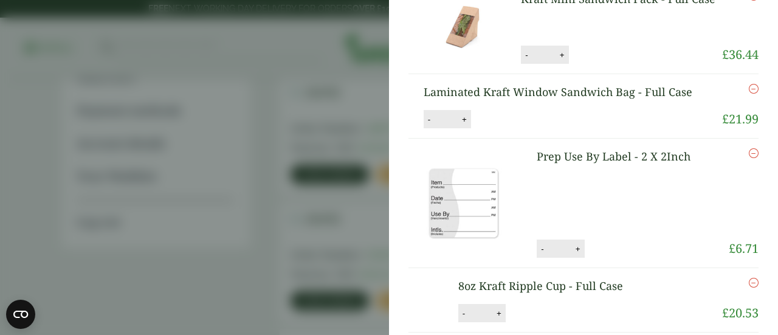
scroll to position [0, 0]
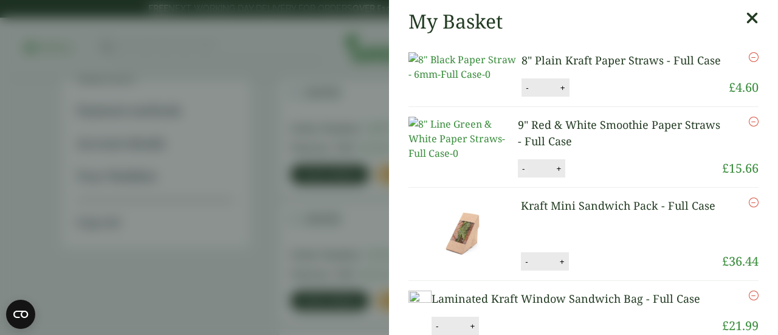
click at [520, 174] on button "-" at bounding box center [524, 169] width 10 height 10
type input "*"
click at [591, 178] on button "Update" at bounding box center [598, 169] width 61 height 18
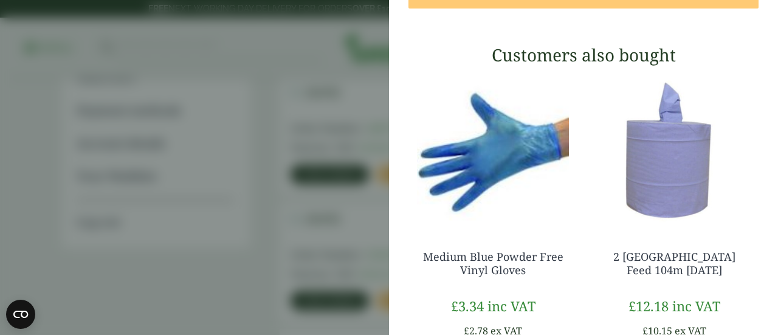
scroll to position [541, 0]
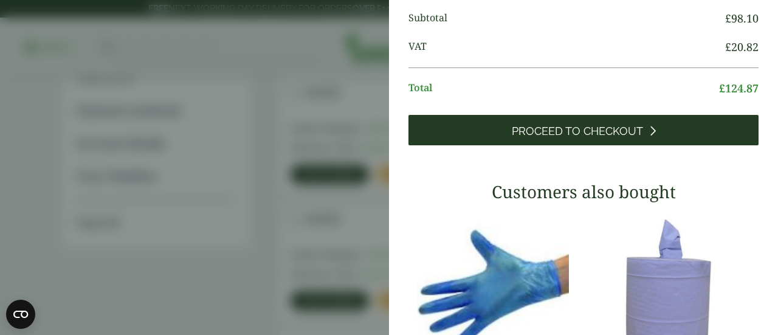
click at [567, 138] on span "Proceed to Checkout" at bounding box center [577, 131] width 131 height 13
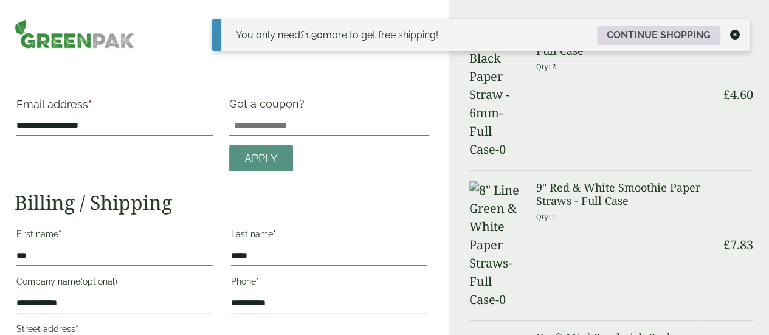
click at [644, 35] on link "Continue shopping" at bounding box center [658, 35] width 123 height 19
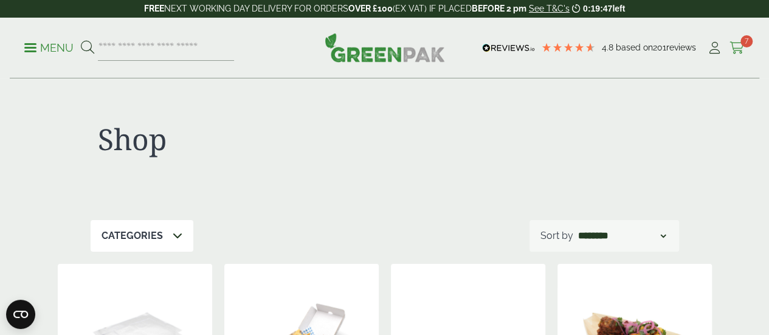
click at [742, 42] on span "7" at bounding box center [746, 41] width 12 height 12
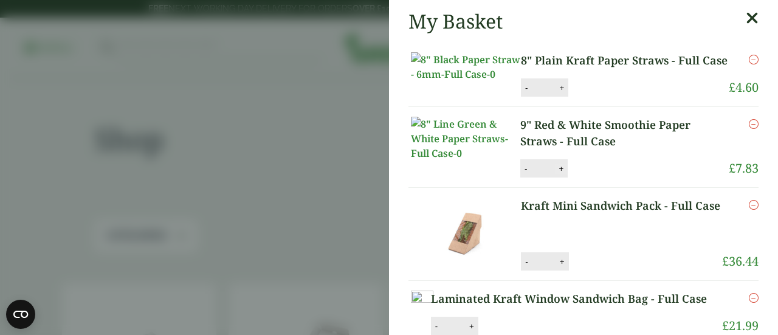
click at [563, 174] on button "+" at bounding box center [561, 169] width 12 height 10
type input "*"
click at [591, 178] on button "Update" at bounding box center [600, 169] width 61 height 18
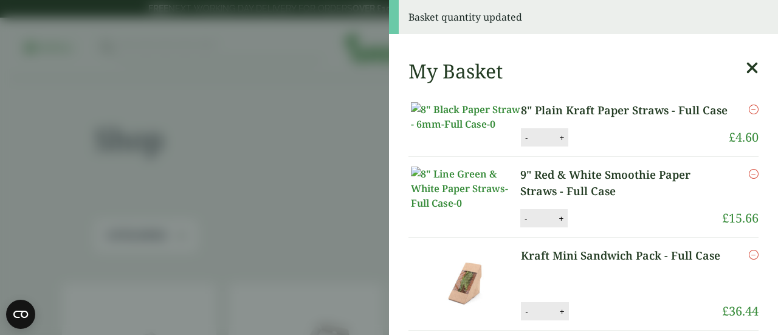
scroll to position [649, 0]
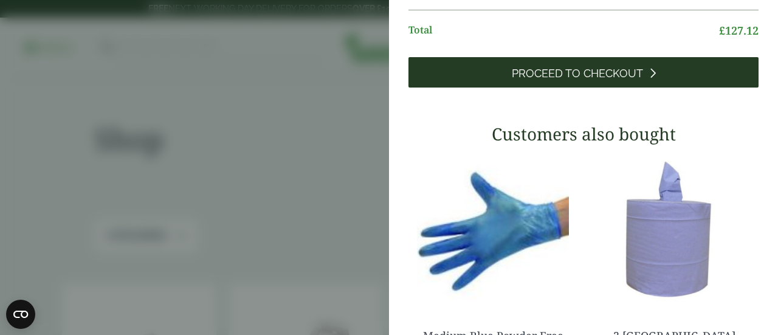
click at [704, 88] on link "Proceed to Checkout" at bounding box center [584, 72] width 350 height 30
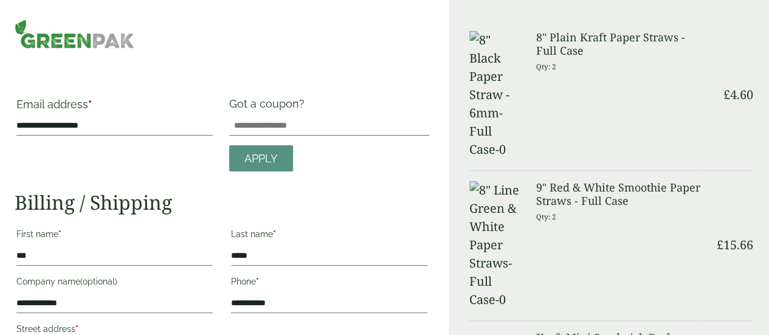
click at [298, 116] on input "Got a coupon?" at bounding box center [329, 125] width 200 height 19
paste input "*****"
type input "*****"
click at [274, 162] on link "Apply" at bounding box center [261, 158] width 64 height 26
click at [269, 157] on span "Apply" at bounding box center [260, 158] width 33 height 13
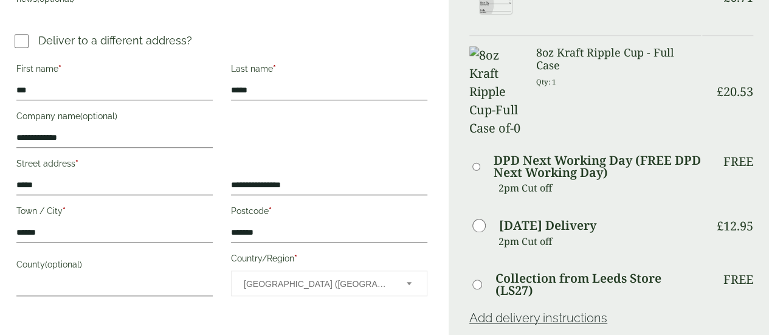
scroll to position [497, 0]
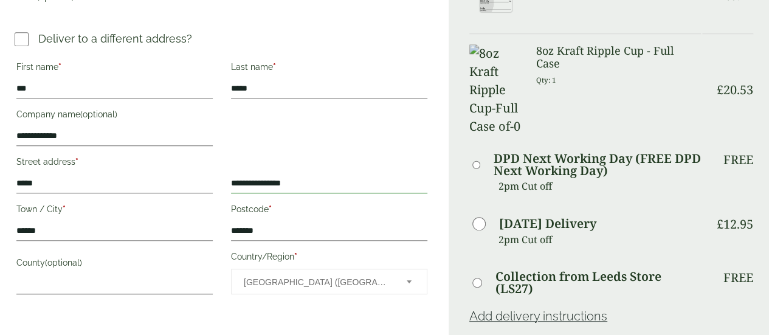
drag, startPoint x: 319, startPoint y: 185, endPoint x: 202, endPoint y: 187, distance: 116.1
click at [202, 187] on div "**********" at bounding box center [221, 178] width 429 height 243
type input "***"
drag, startPoint x: 273, startPoint y: 219, endPoint x: 252, endPoint y: 223, distance: 21.1
click at [252, 223] on input "*******" at bounding box center [329, 230] width 196 height 19
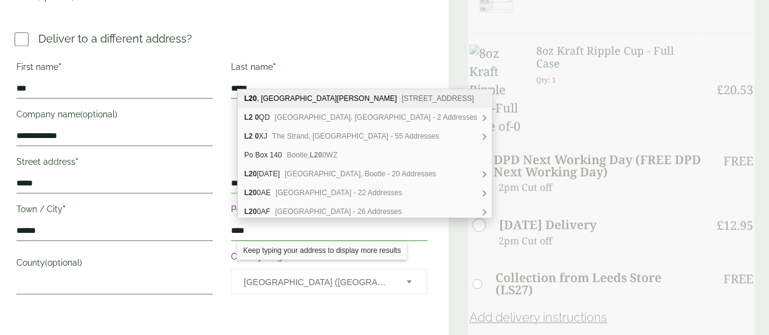
click at [263, 230] on input "***" at bounding box center [329, 230] width 196 height 19
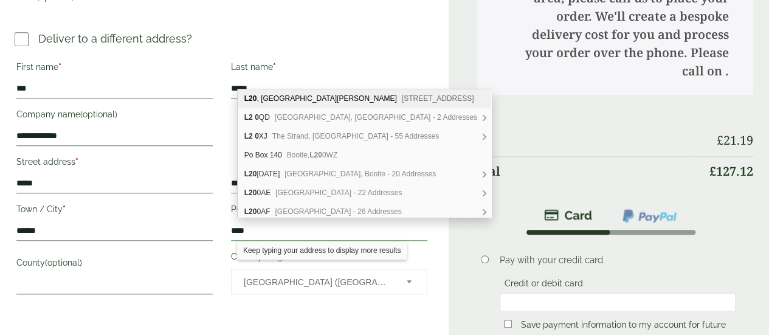
type input "***"
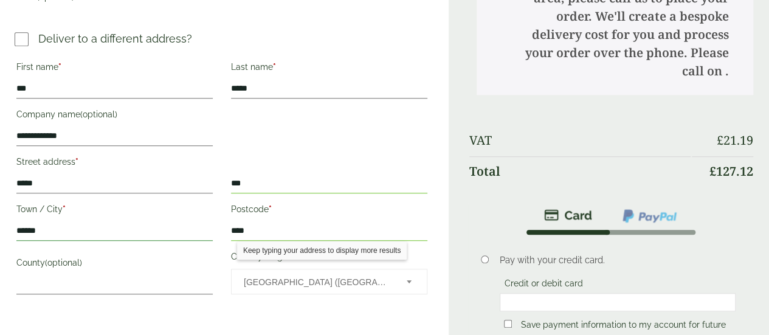
click at [175, 235] on input "******" at bounding box center [114, 230] width 196 height 19
click at [287, 179] on input "***" at bounding box center [329, 183] width 196 height 19
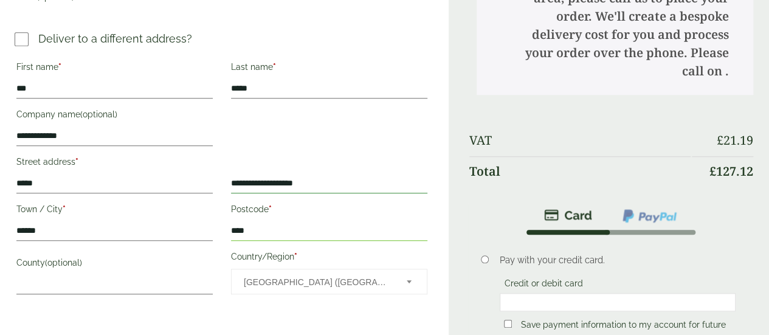
type input "**********"
click at [292, 222] on input "***" at bounding box center [329, 230] width 196 height 19
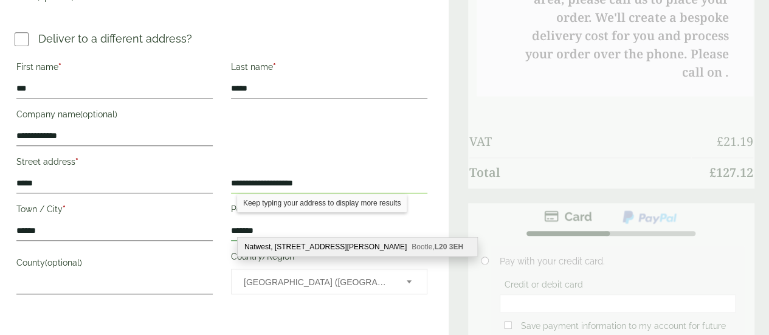
type input "*******"
click at [309, 250] on div "Natwest, 329-333, Stanley Road Bootle, L20 3EH" at bounding box center [358, 247] width 240 height 18
type input "*******"
type input "**********"
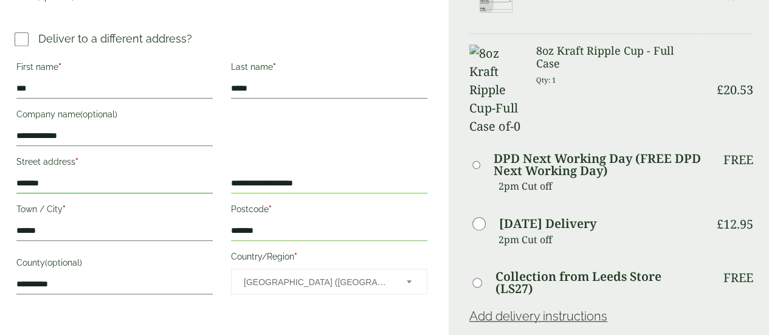
click at [134, 179] on input "*******" at bounding box center [114, 183] width 196 height 19
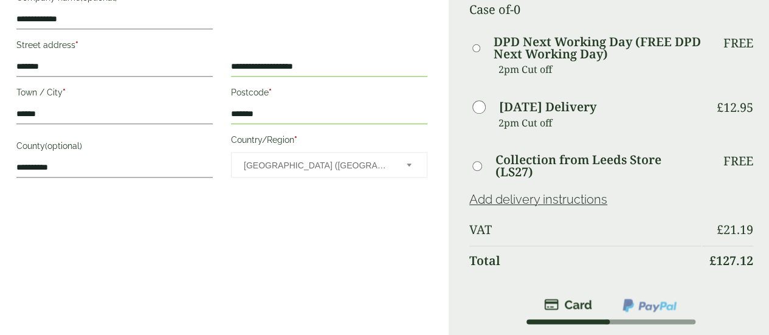
scroll to position [689, 0]
